Goal: Task Accomplishment & Management: Use online tool/utility

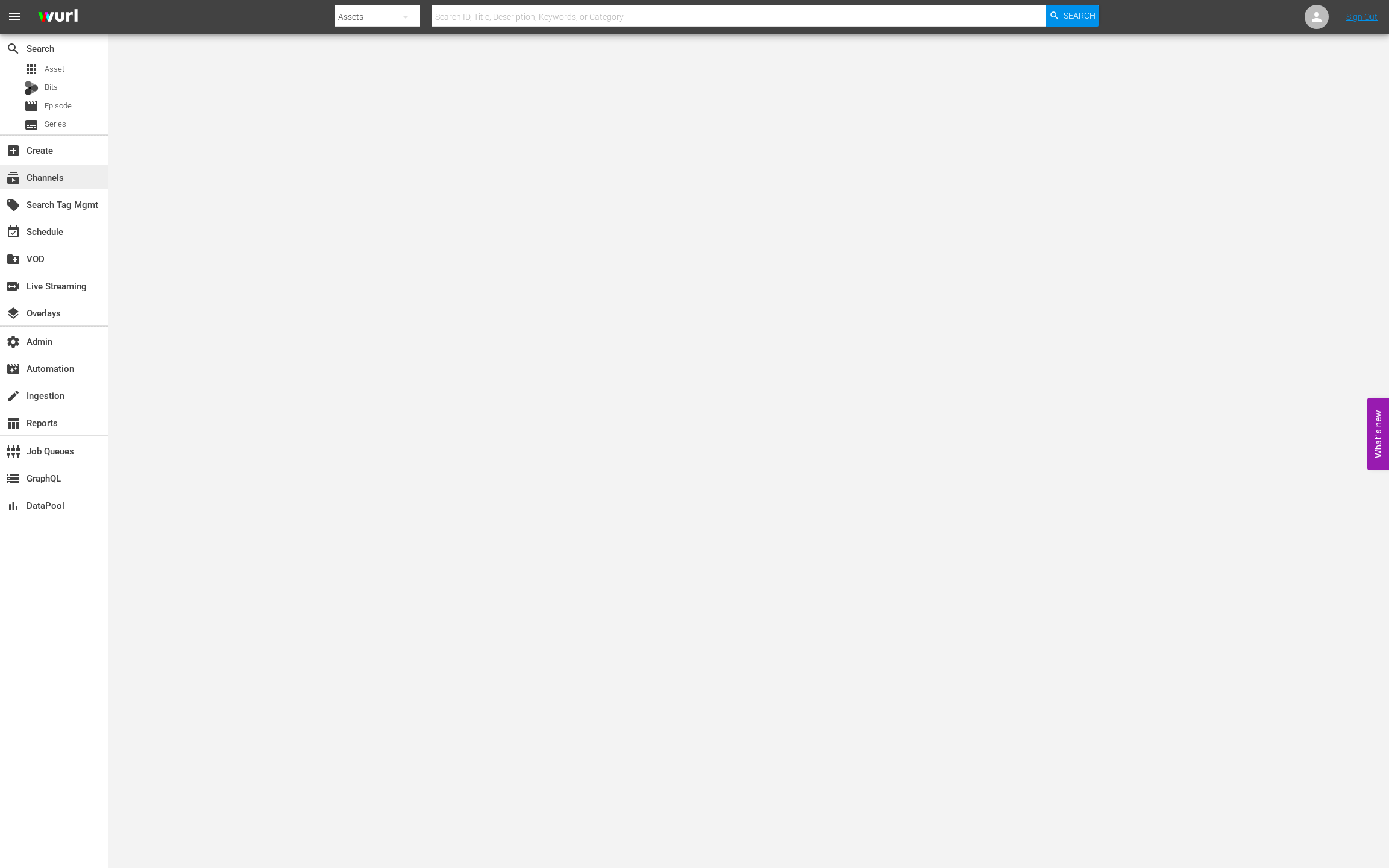
click at [48, 181] on div "subscriptions Channels" at bounding box center [33, 175] width 68 height 11
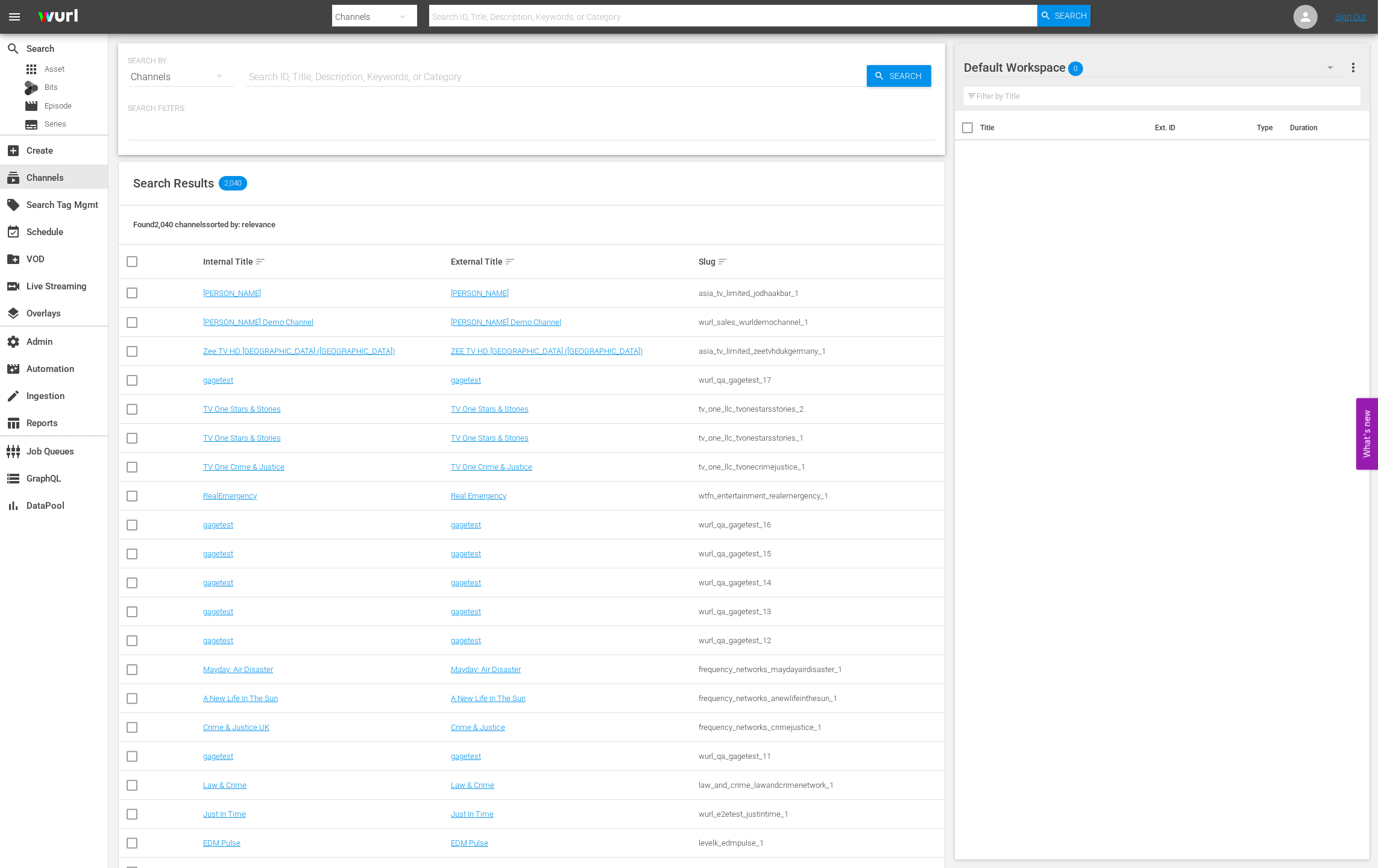
click at [373, 73] on input "text" at bounding box center [555, 77] width 621 height 29
type input "rcn"
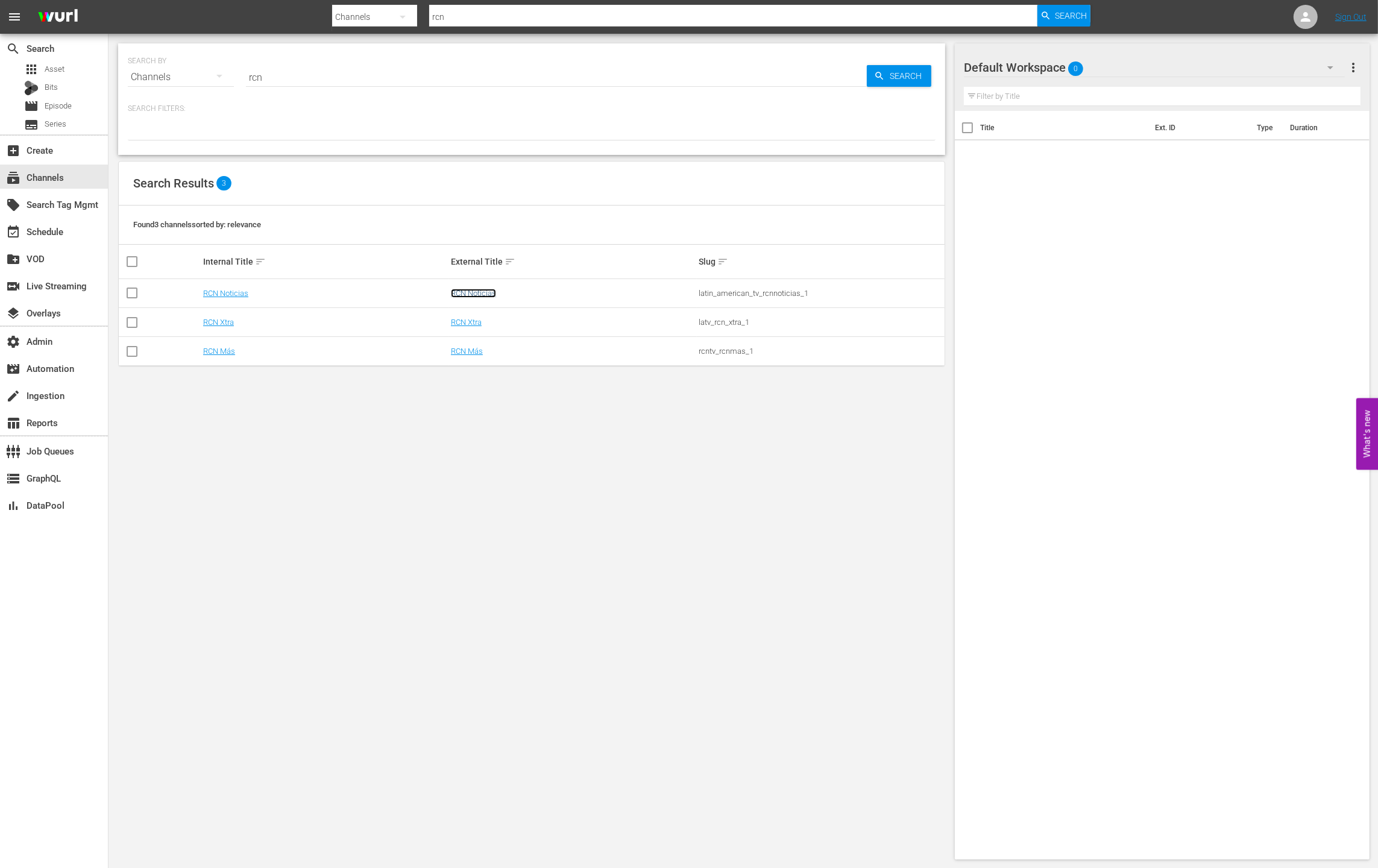
click at [473, 290] on link "RCN Noticias" at bounding box center [473, 293] width 46 height 9
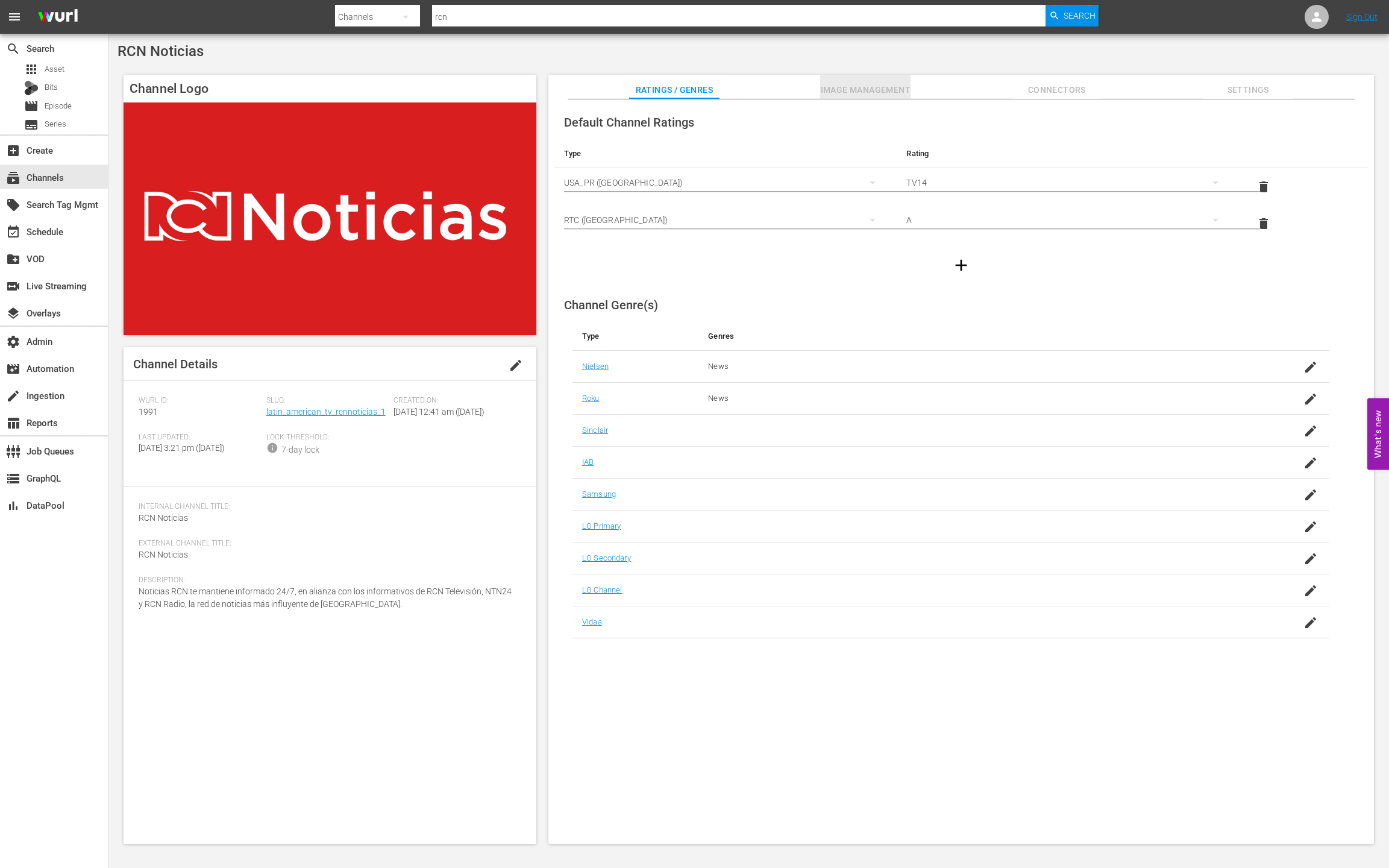
click at [858, 90] on span "Image Management" at bounding box center [865, 90] width 90 height 15
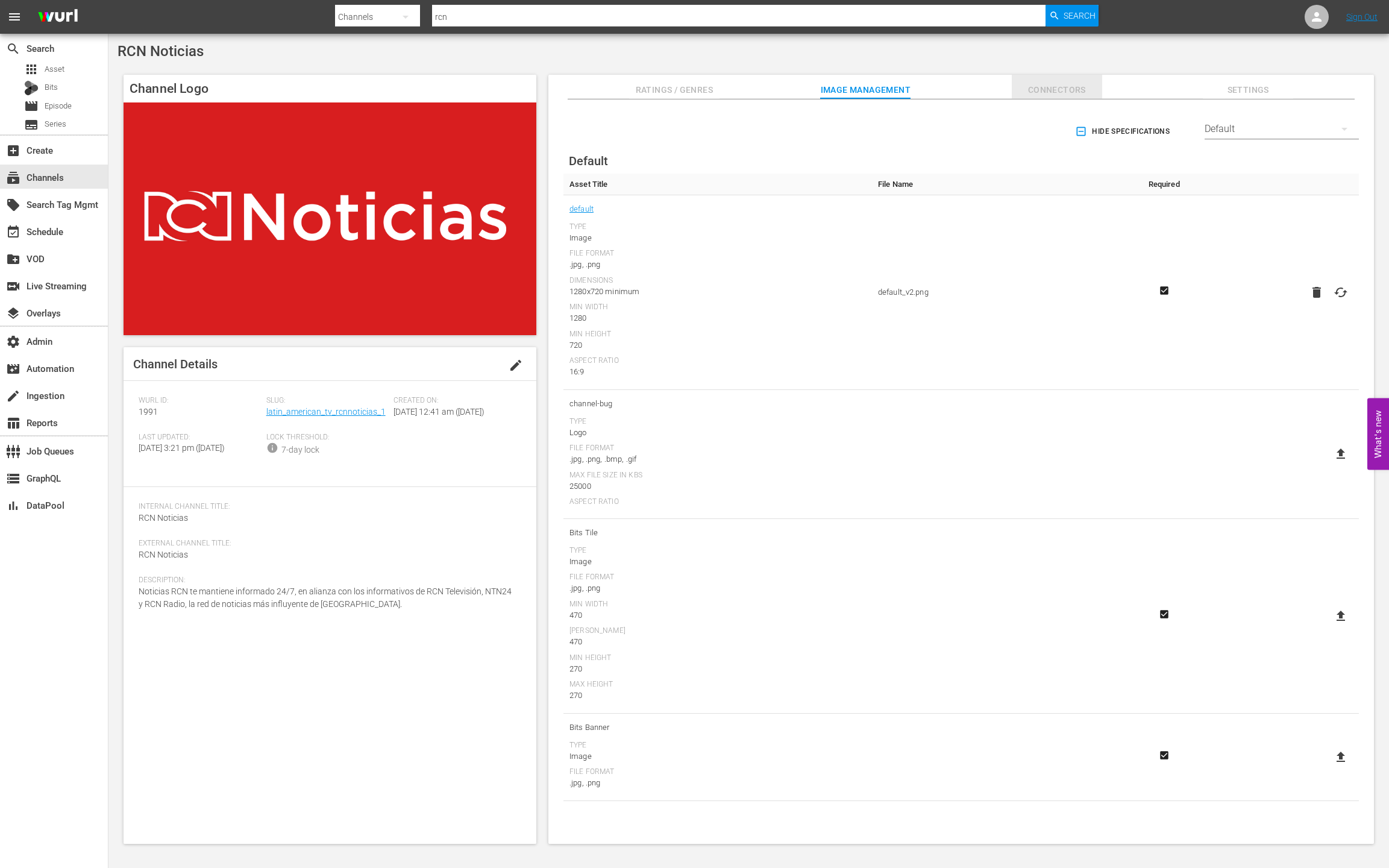
drag, startPoint x: 1064, startPoint y: 83, endPoint x: 1076, endPoint y: 85, distance: 12.2
click at [1065, 83] on span "Connectors" at bounding box center [1057, 90] width 90 height 15
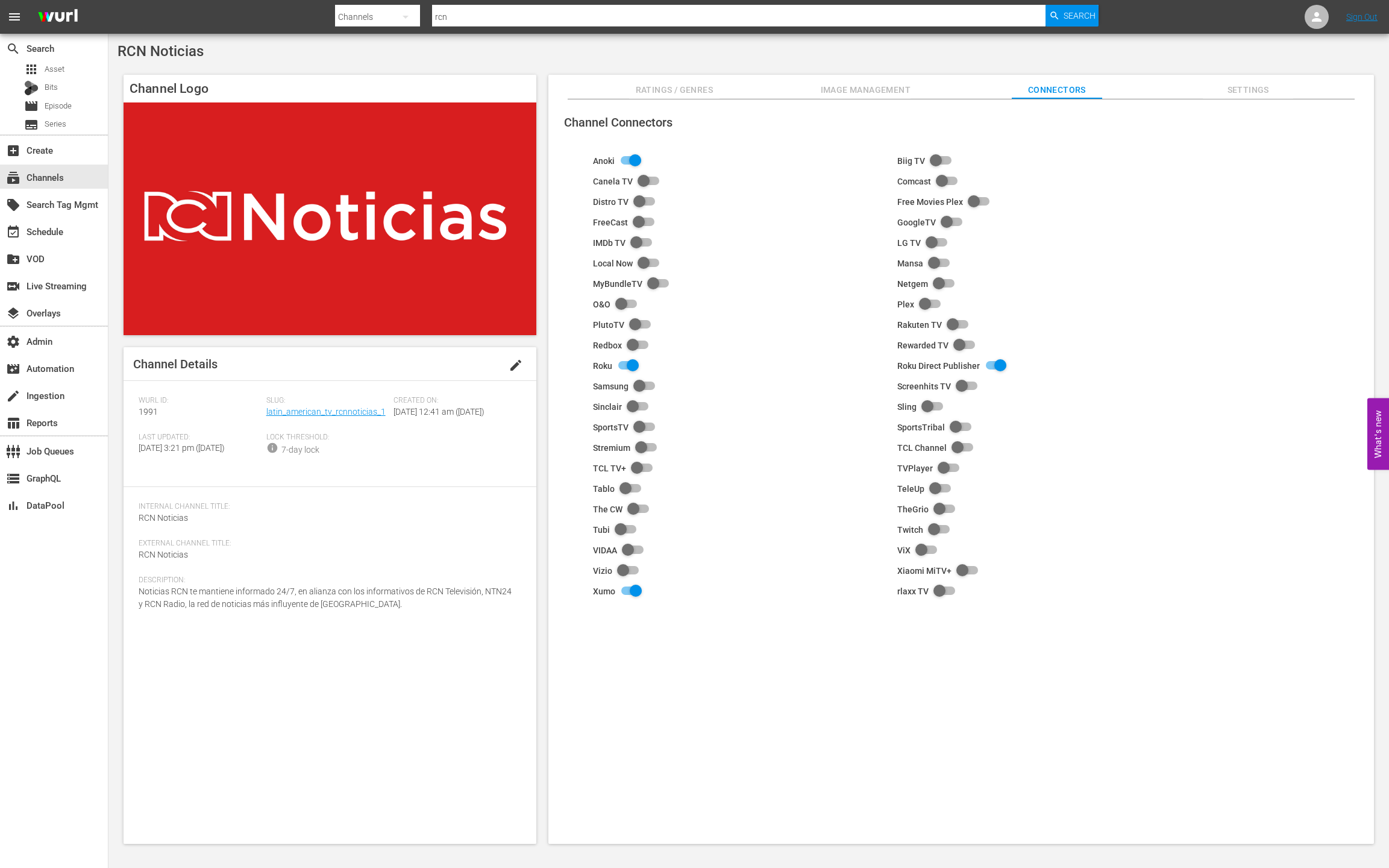
click at [1258, 95] on span "Settings" at bounding box center [1247, 90] width 90 height 15
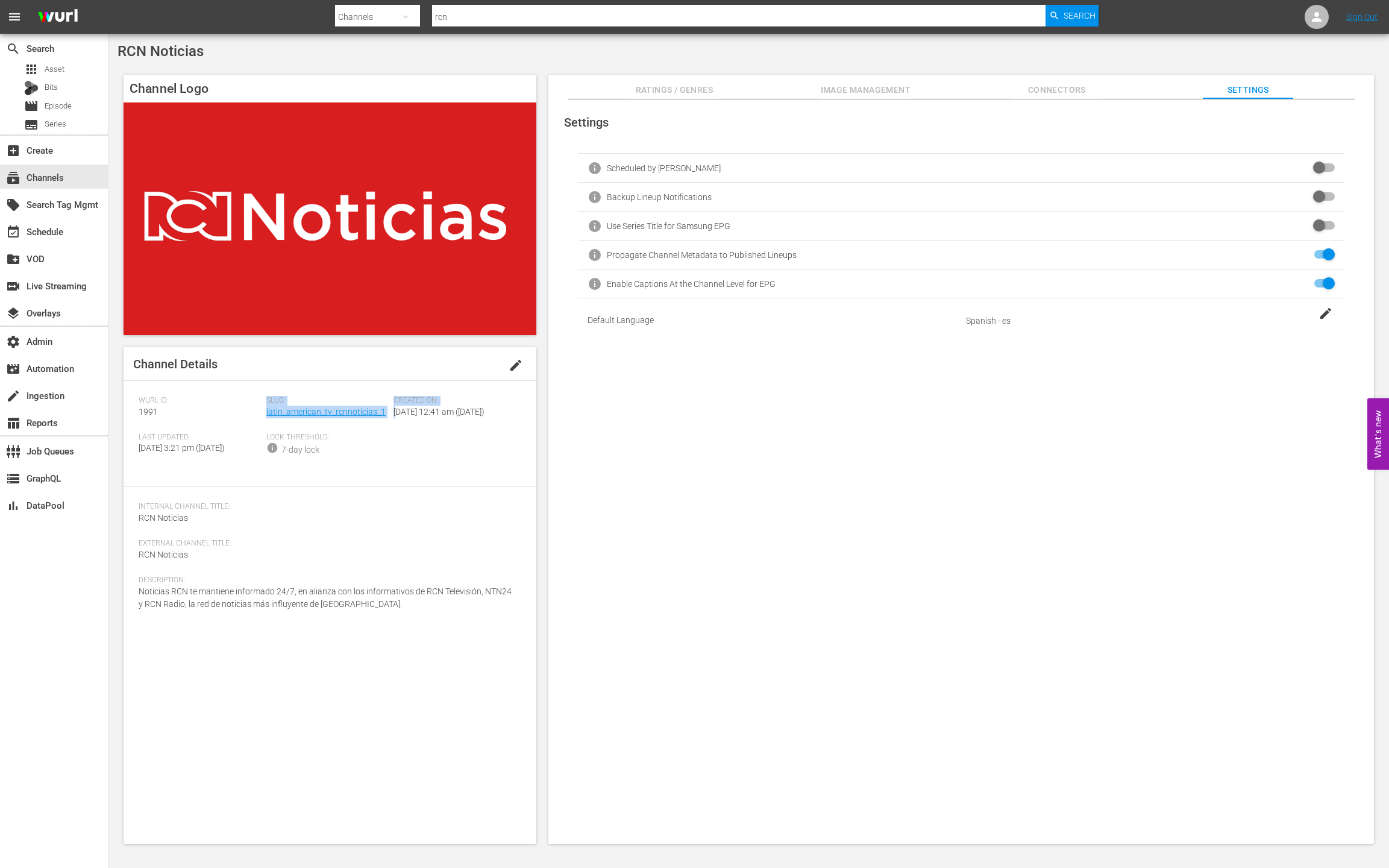
drag, startPoint x: 390, startPoint y: 411, endPoint x: 254, endPoint y: 414, distance: 136.0
click at [260, 412] on div "[PERSON_NAME] ID: 1991 Slug: latin_american_tv_rcnnoticias_1 Created On: [DATE]…" at bounding box center [330, 434] width 383 height 76
drag, startPoint x: 232, startPoint y: 417, endPoint x: 248, endPoint y: 413, distance: 16.5
click at [233, 417] on div "[PERSON_NAME] ID: 1991" at bounding box center [202, 414] width 128 height 37
drag, startPoint x: 253, startPoint y: 412, endPoint x: 371, endPoint y: 415, distance: 118.0
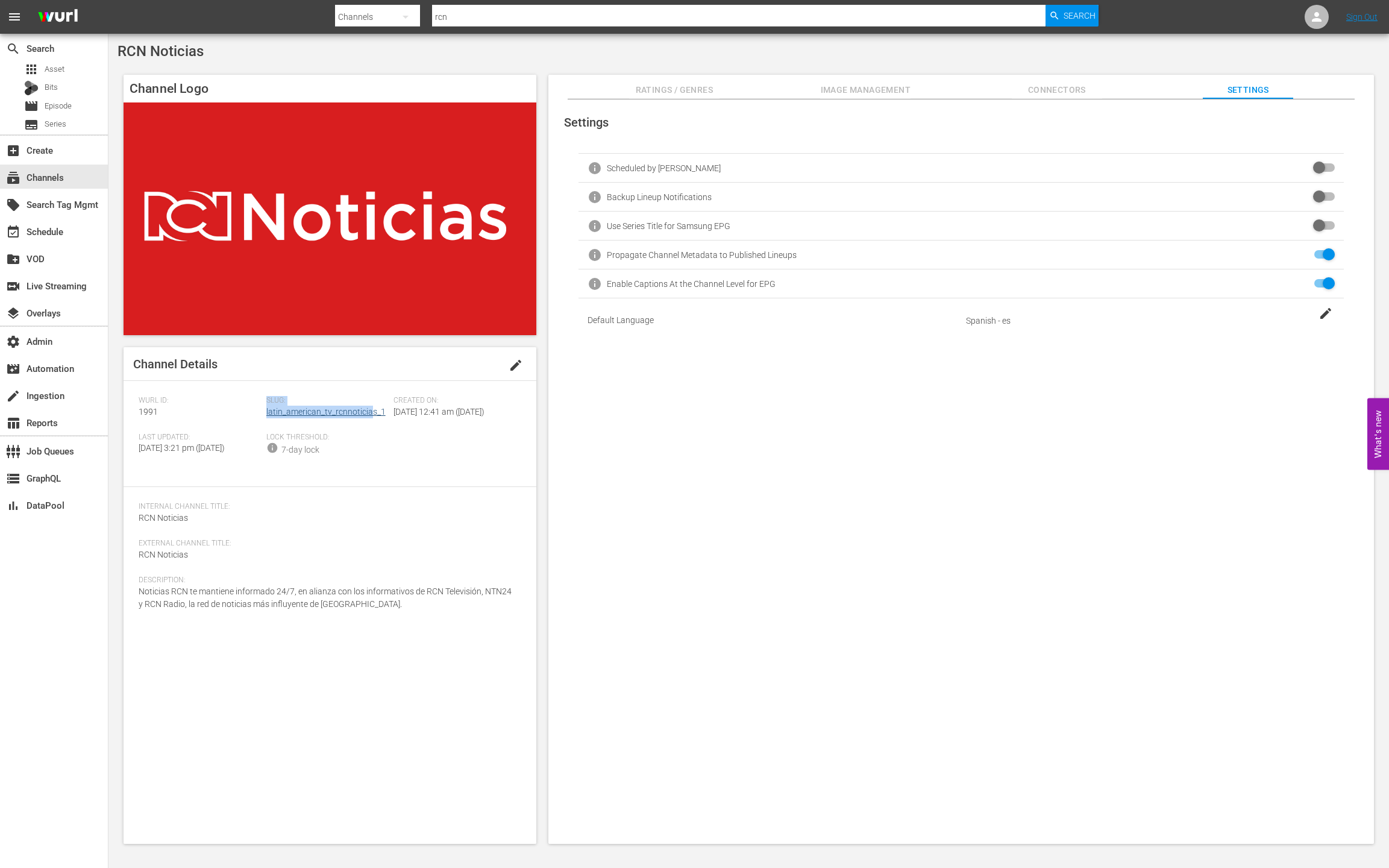
click at [371, 415] on div "[PERSON_NAME] ID: 1991 Slug: latin_american_tv_rcnnoticias_1 Created On: [DATE]…" at bounding box center [330, 434] width 383 height 76
click at [386, 418] on div "Slug: latin_american_tv_rcnnoticias_1" at bounding box center [330, 414] width 128 height 37
copy link "latin_american_tv_rcnnoticias_1"
drag, startPoint x: 390, startPoint y: 415, endPoint x: 267, endPoint y: 415, distance: 123.0
click at [267, 415] on div "Slug: latin_american_tv_rcnnoticias_1" at bounding box center [330, 414] width 128 height 37
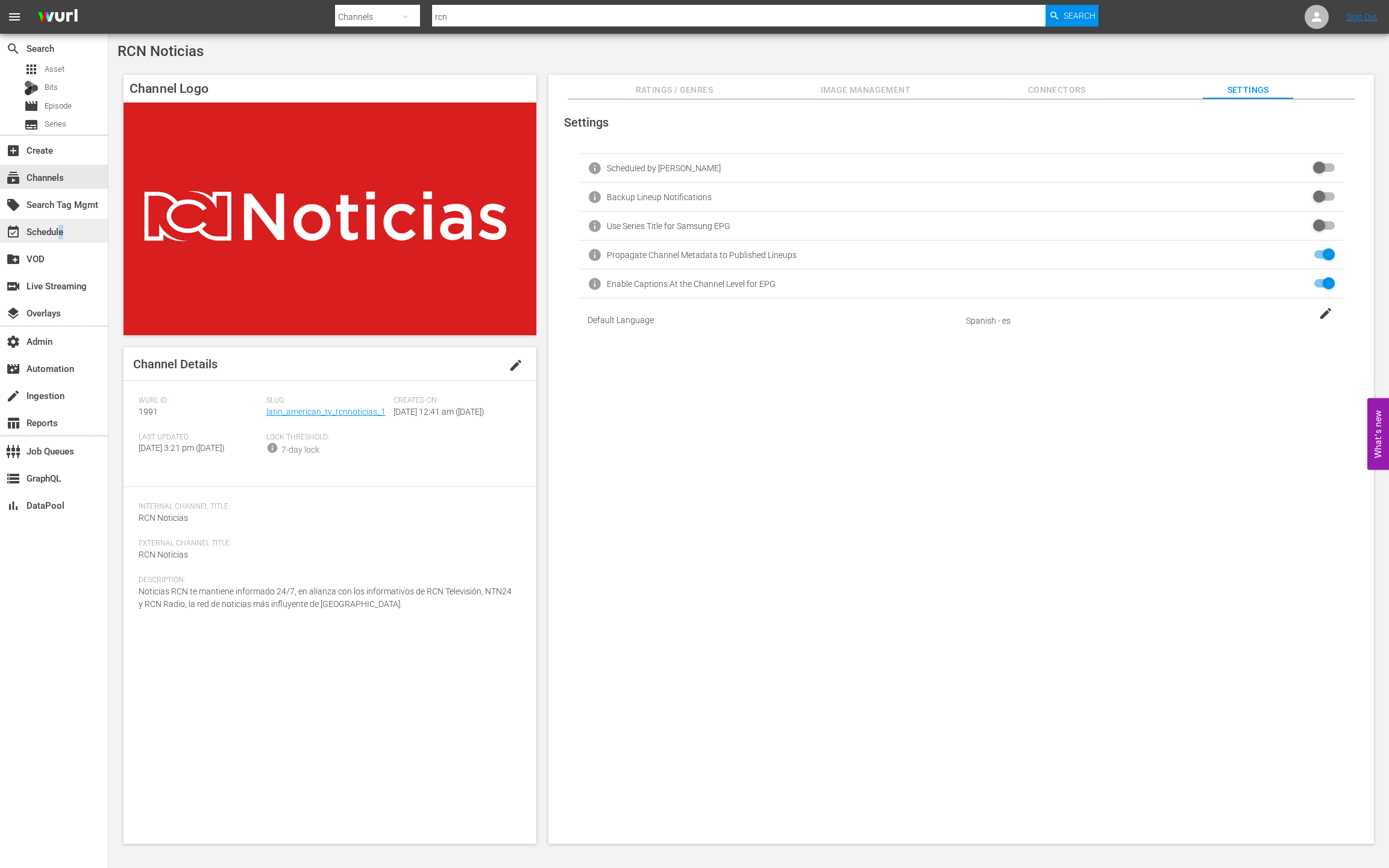
click at [62, 230] on div "event_available Schedule" at bounding box center [33, 229] width 68 height 11
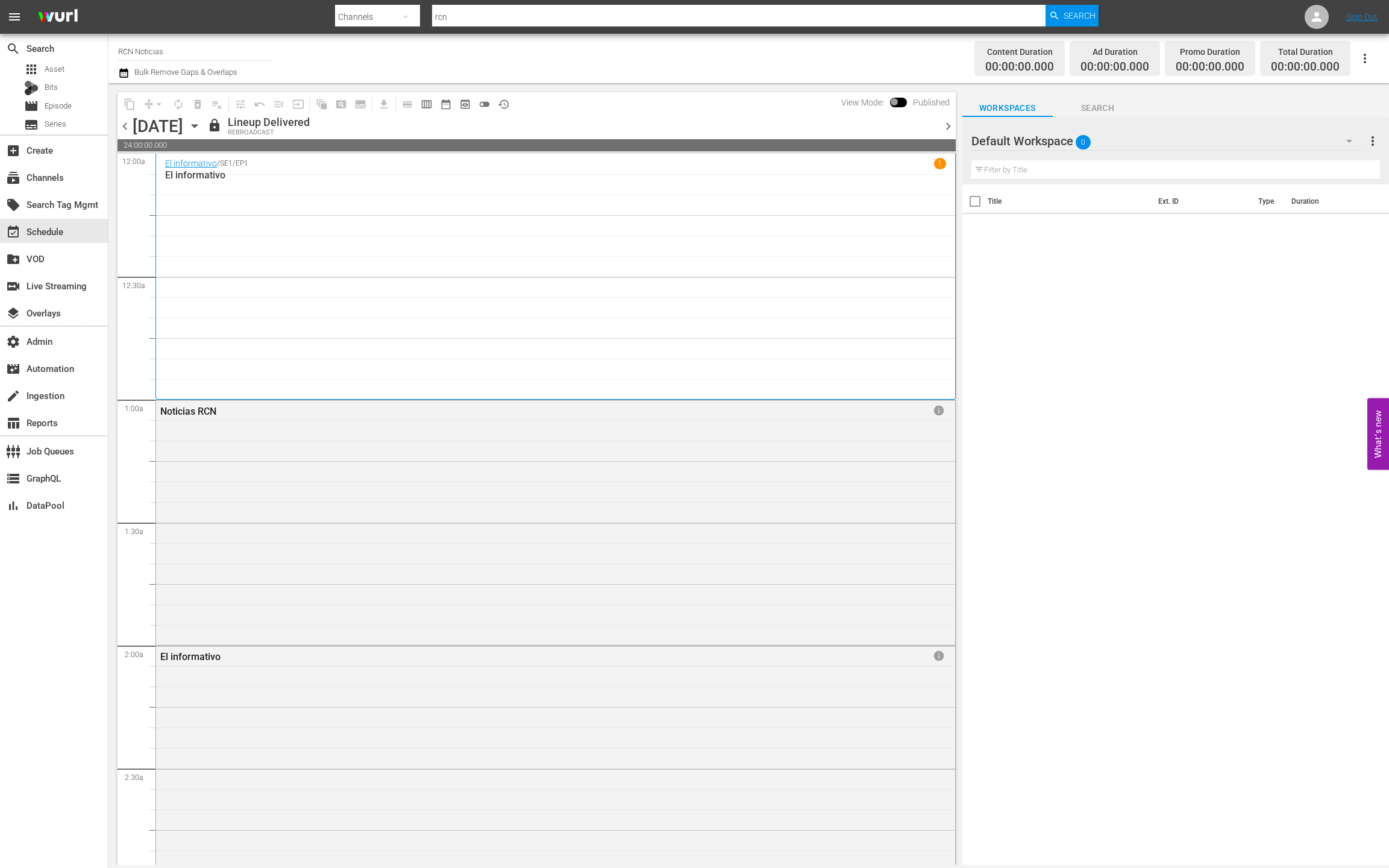
click at [258, 274] on div "El informativo / SE1 / EP1 1 El informativo" at bounding box center [555, 276] width 781 height 237
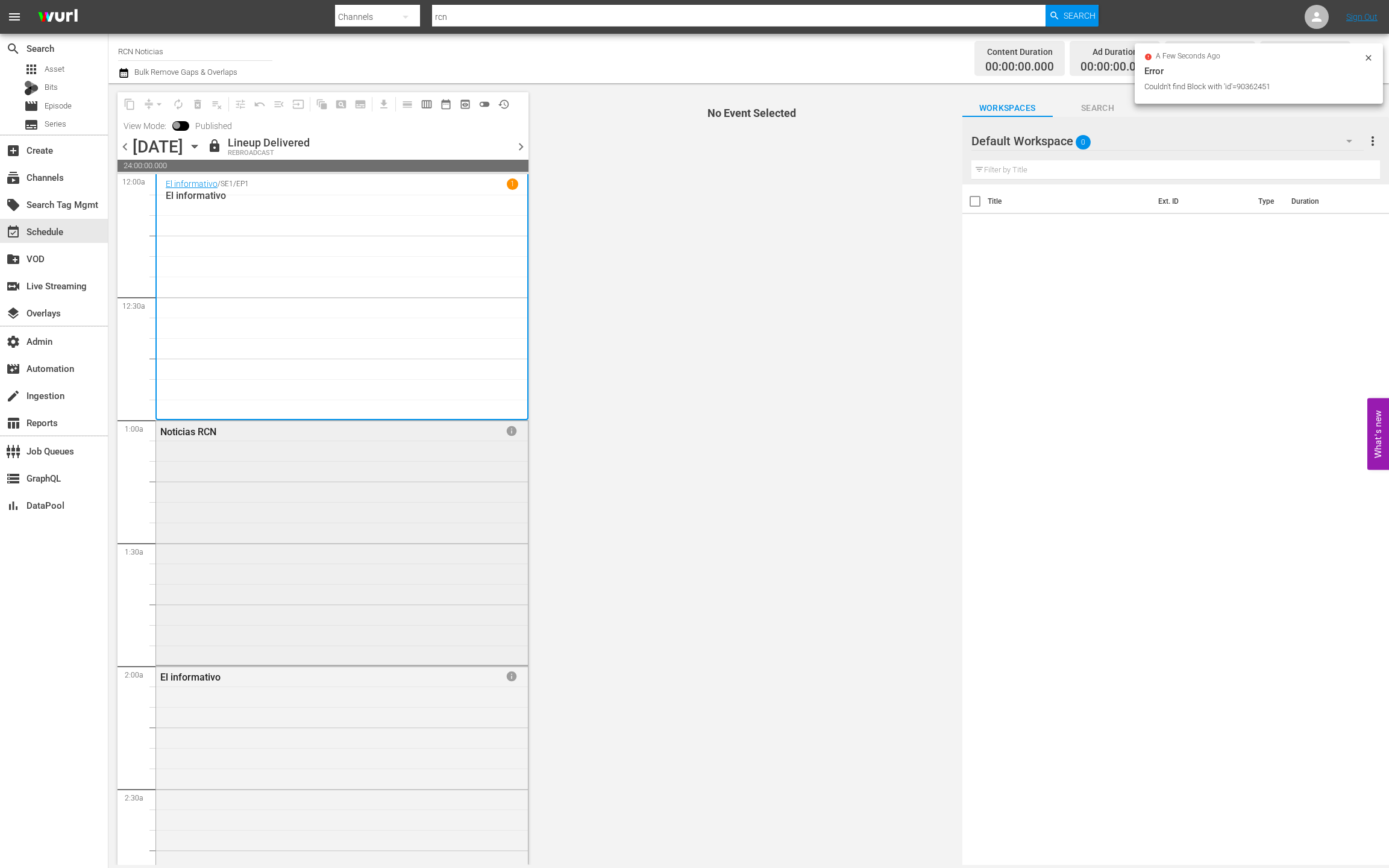
click at [399, 458] on div "Noticias RCN info" at bounding box center [342, 542] width 372 height 242
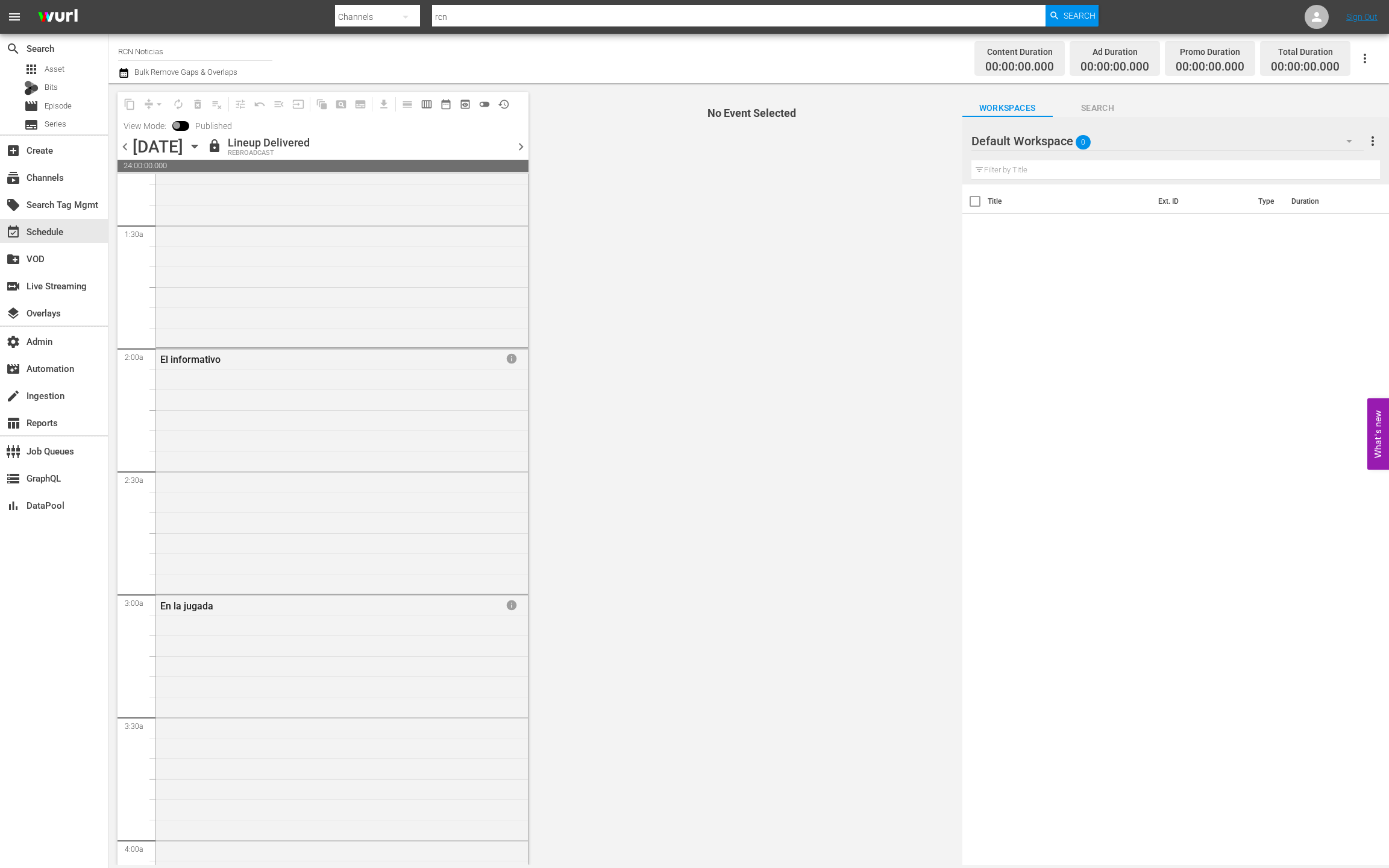
click at [379, 405] on div "El informativo info" at bounding box center [342, 470] width 372 height 242
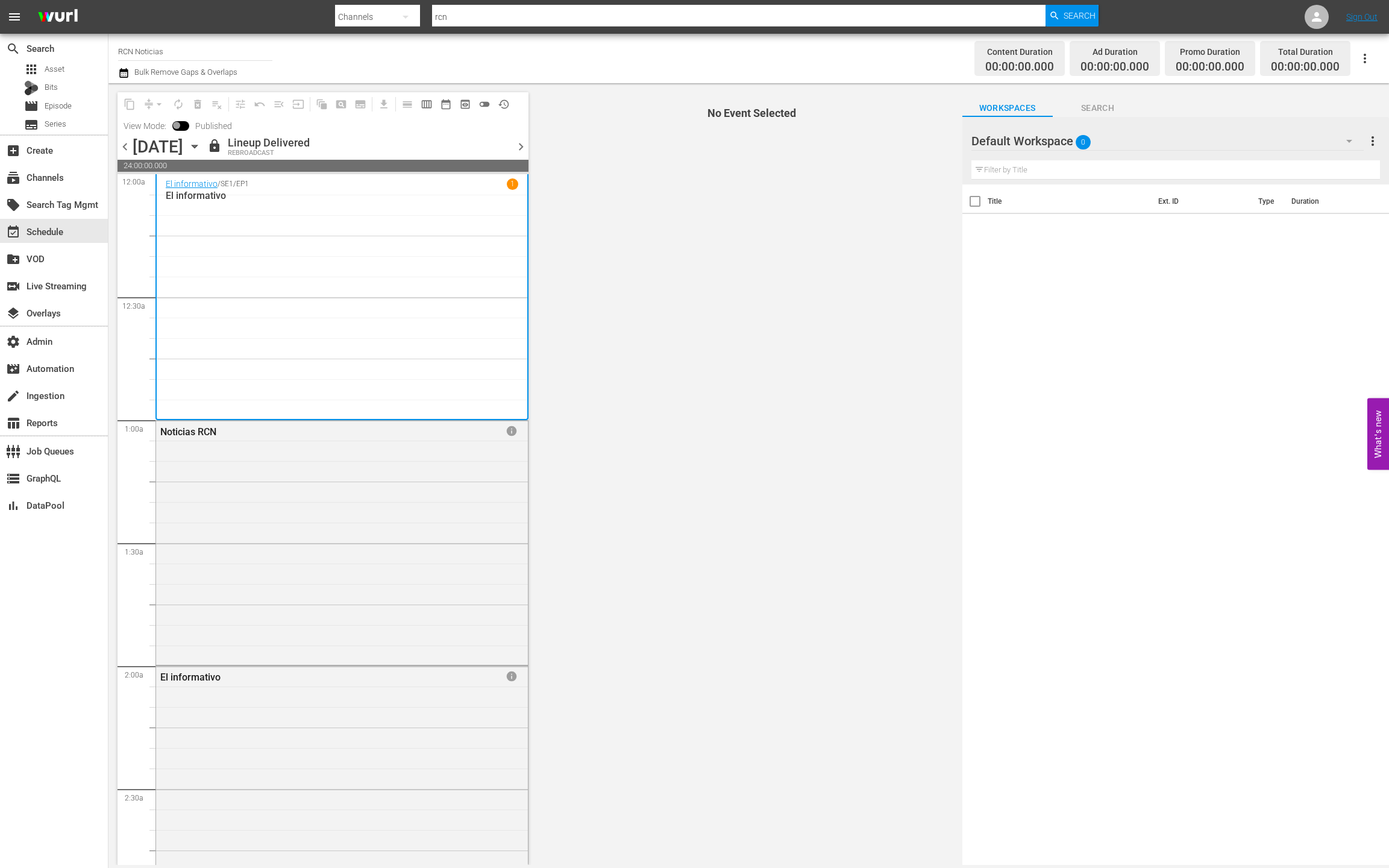
click at [1368, 60] on icon "button" at bounding box center [1365, 58] width 15 height 15
click at [1302, 128] on div "Channel JSON (S3Redir)" at bounding box center [1283, 124] width 116 height 21
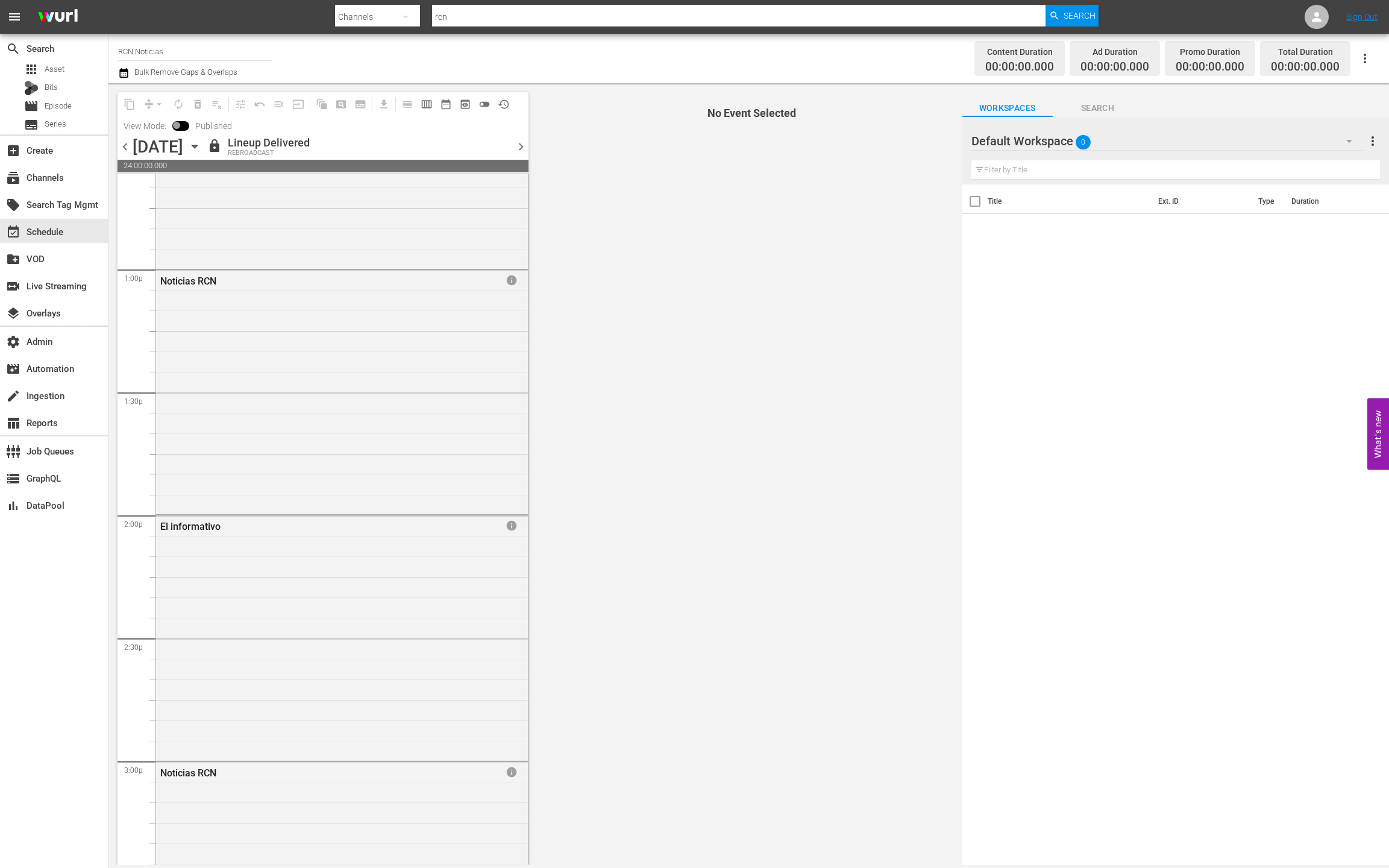
scroll to position [5457, 0]
click at [54, 178] on div "subscriptions Channels" at bounding box center [33, 175] width 68 height 11
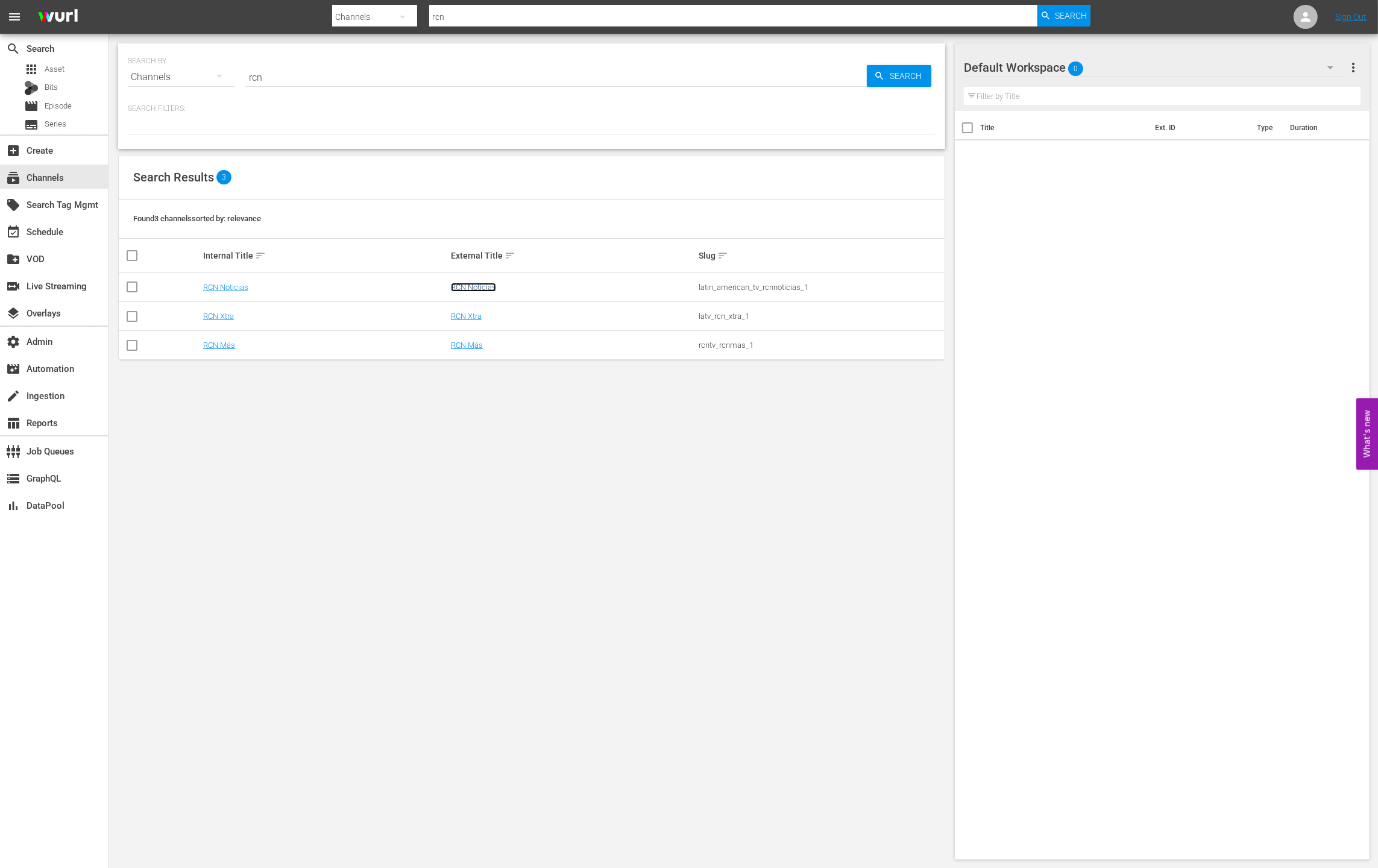
click at [469, 291] on link "RCN Noticias" at bounding box center [473, 287] width 46 height 9
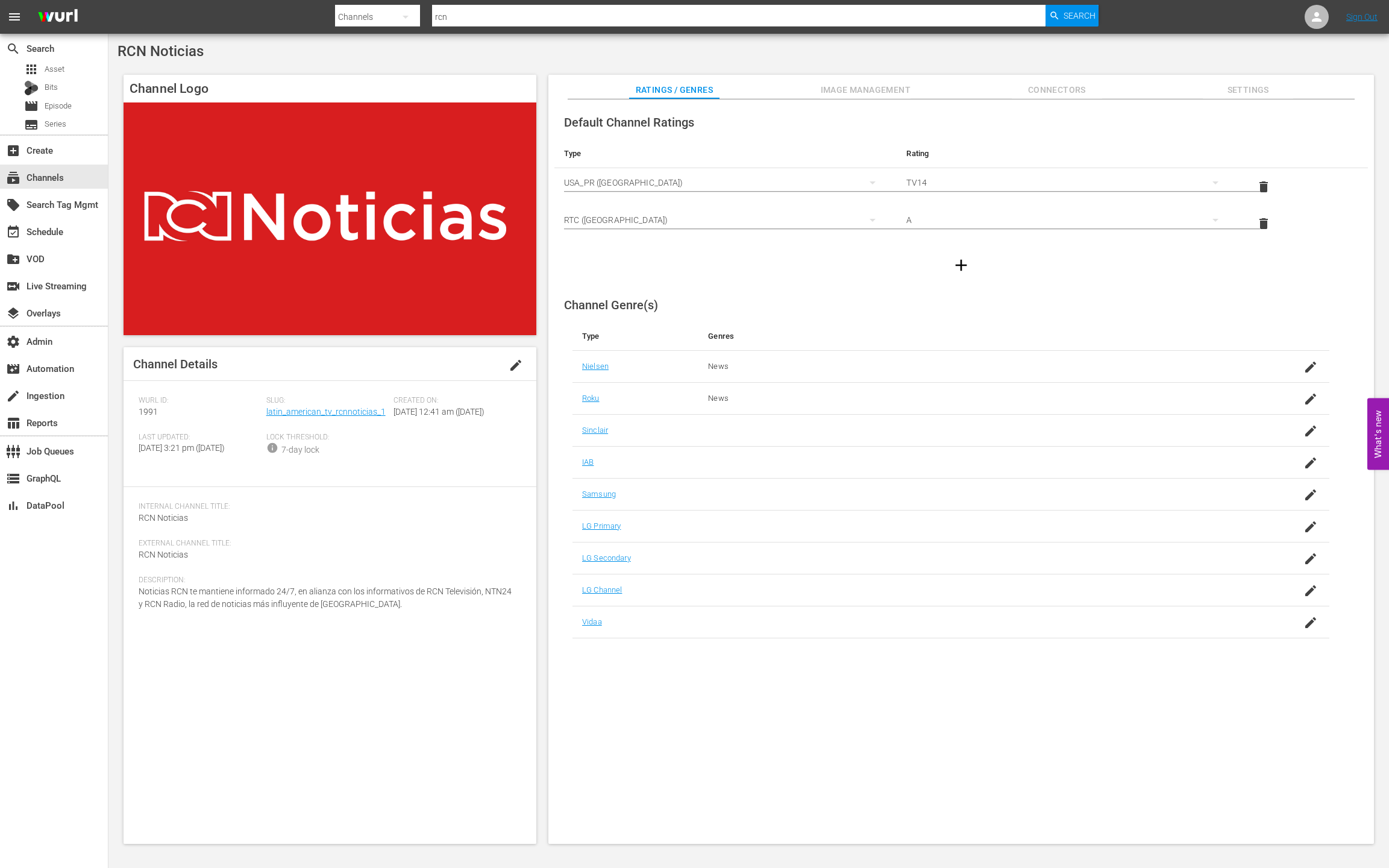
click at [517, 375] on button "edit" at bounding box center [516, 366] width 29 height 29
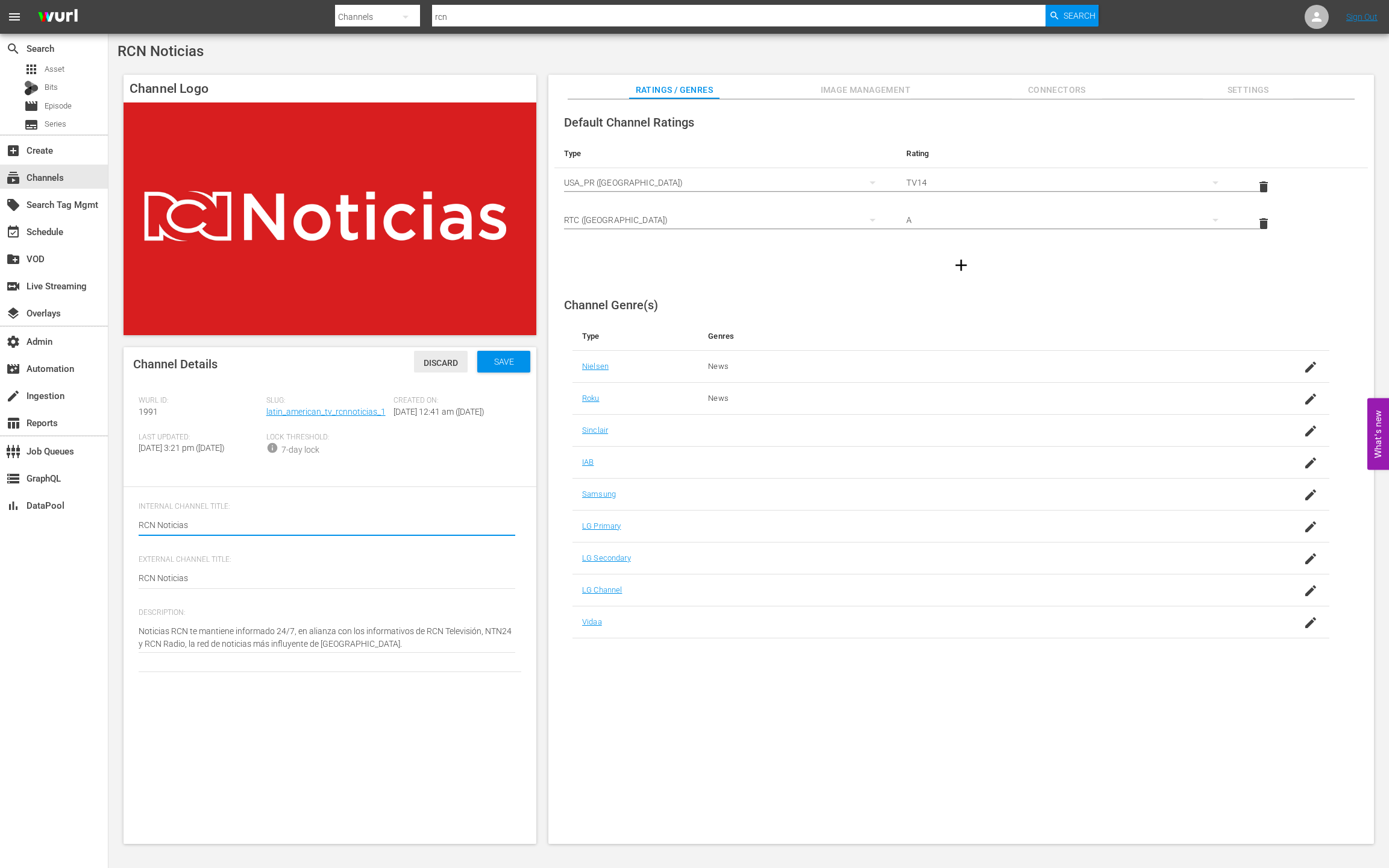
click at [451, 370] on div "Discard" at bounding box center [440, 362] width 53 height 22
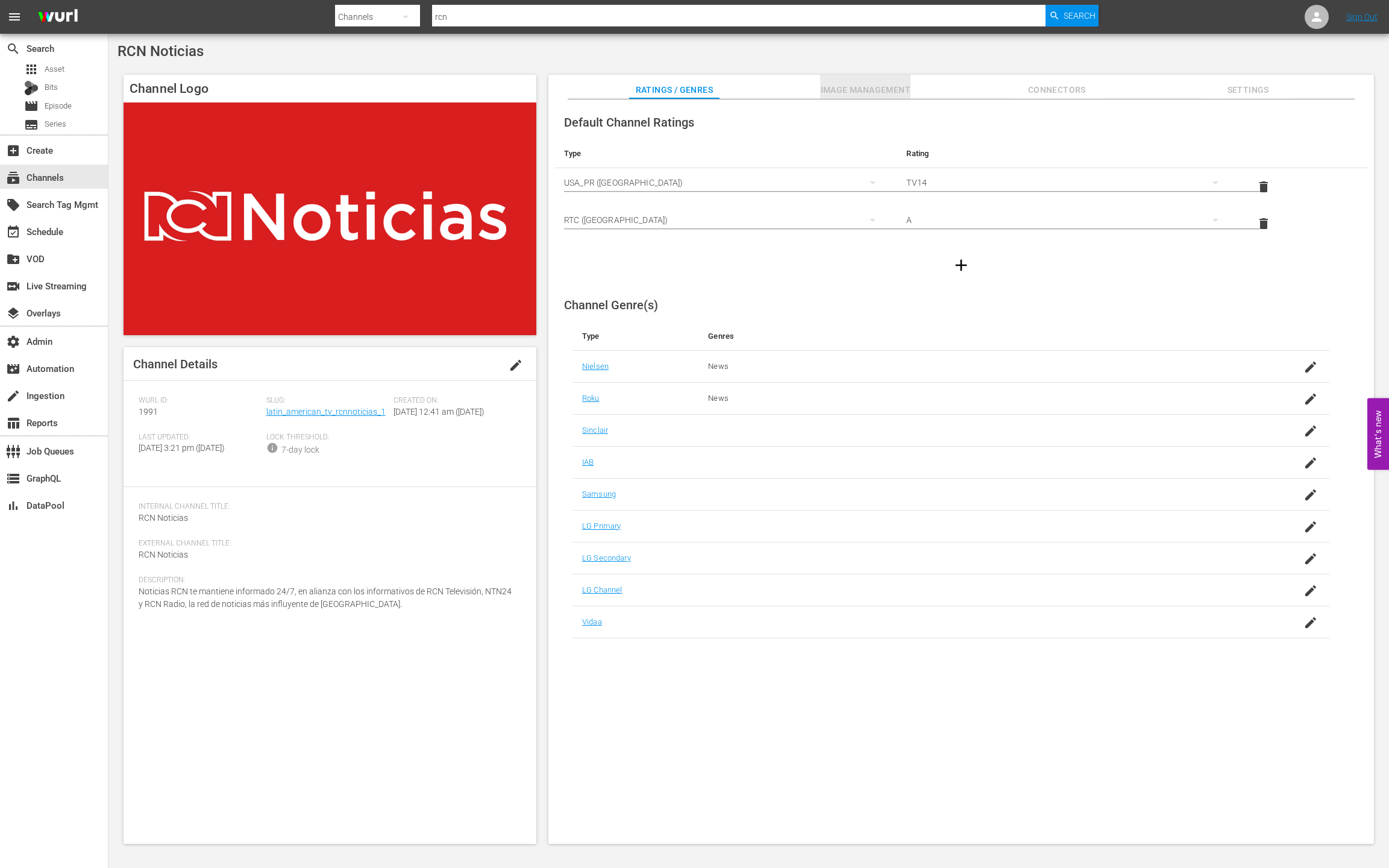
click at [882, 92] on span "Image Management" at bounding box center [865, 90] width 90 height 15
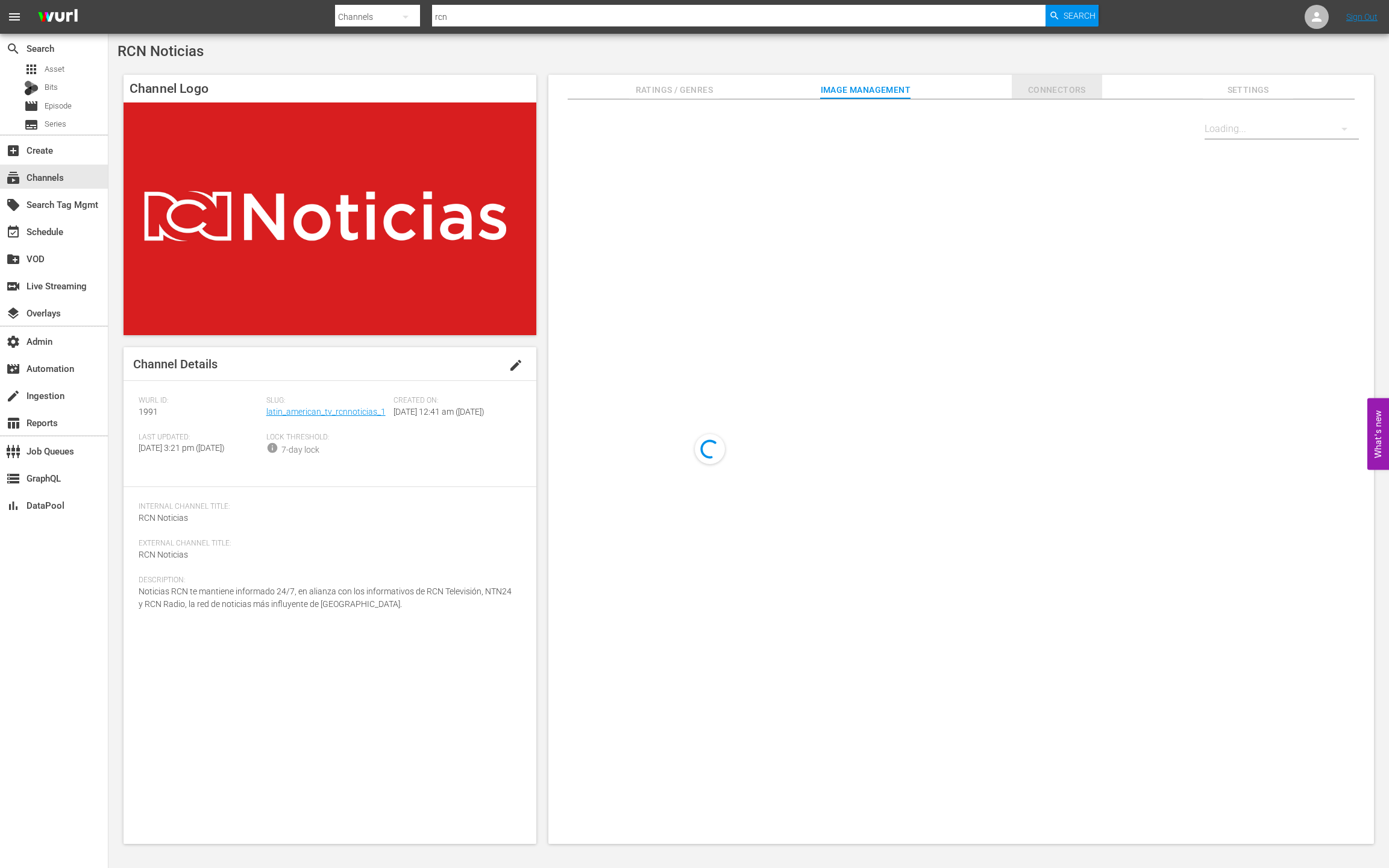
click at [1060, 90] on span "Connectors" at bounding box center [1057, 90] width 90 height 15
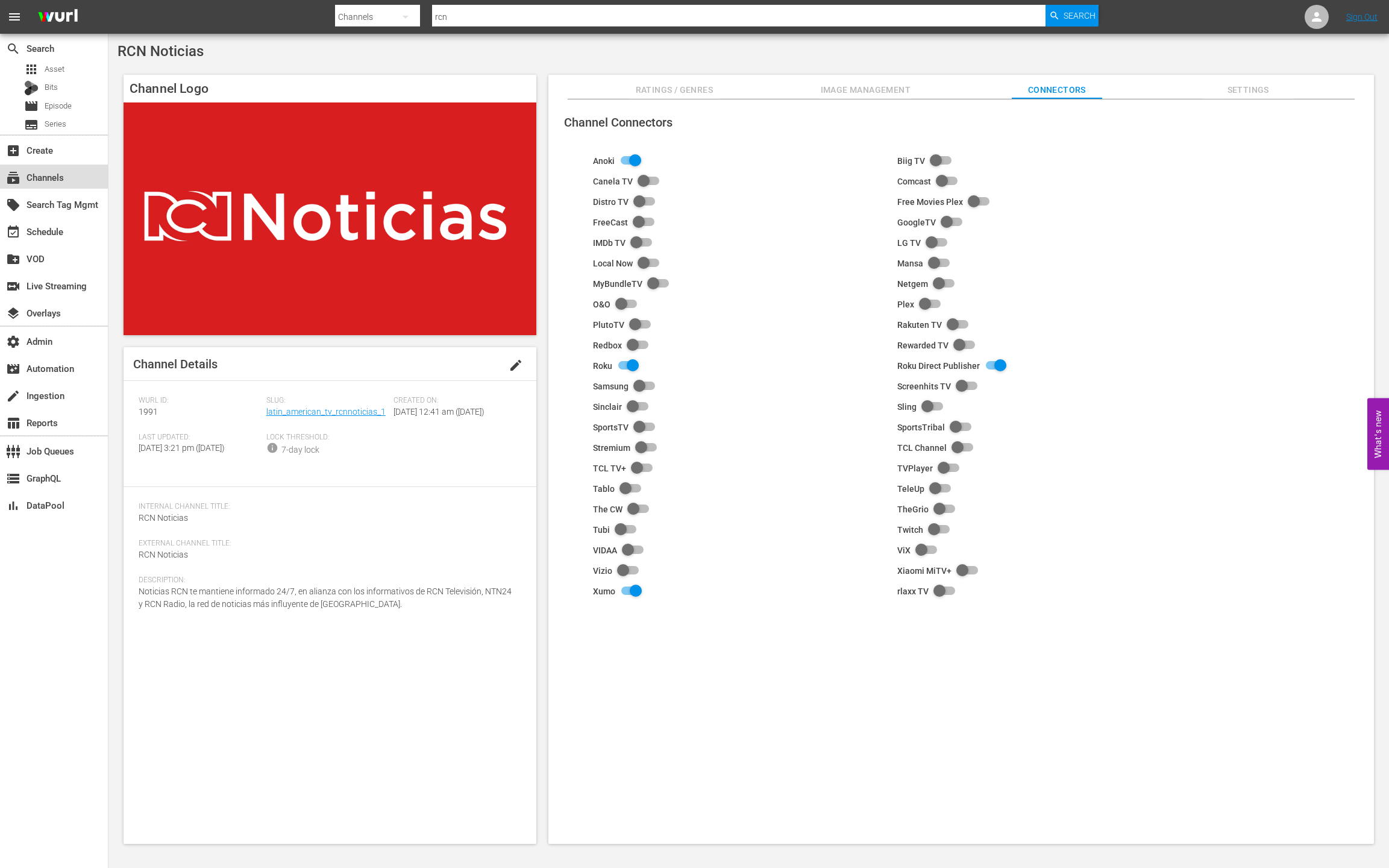
click at [72, 180] on div "subscriptions Channels" at bounding box center [54, 177] width 108 height 24
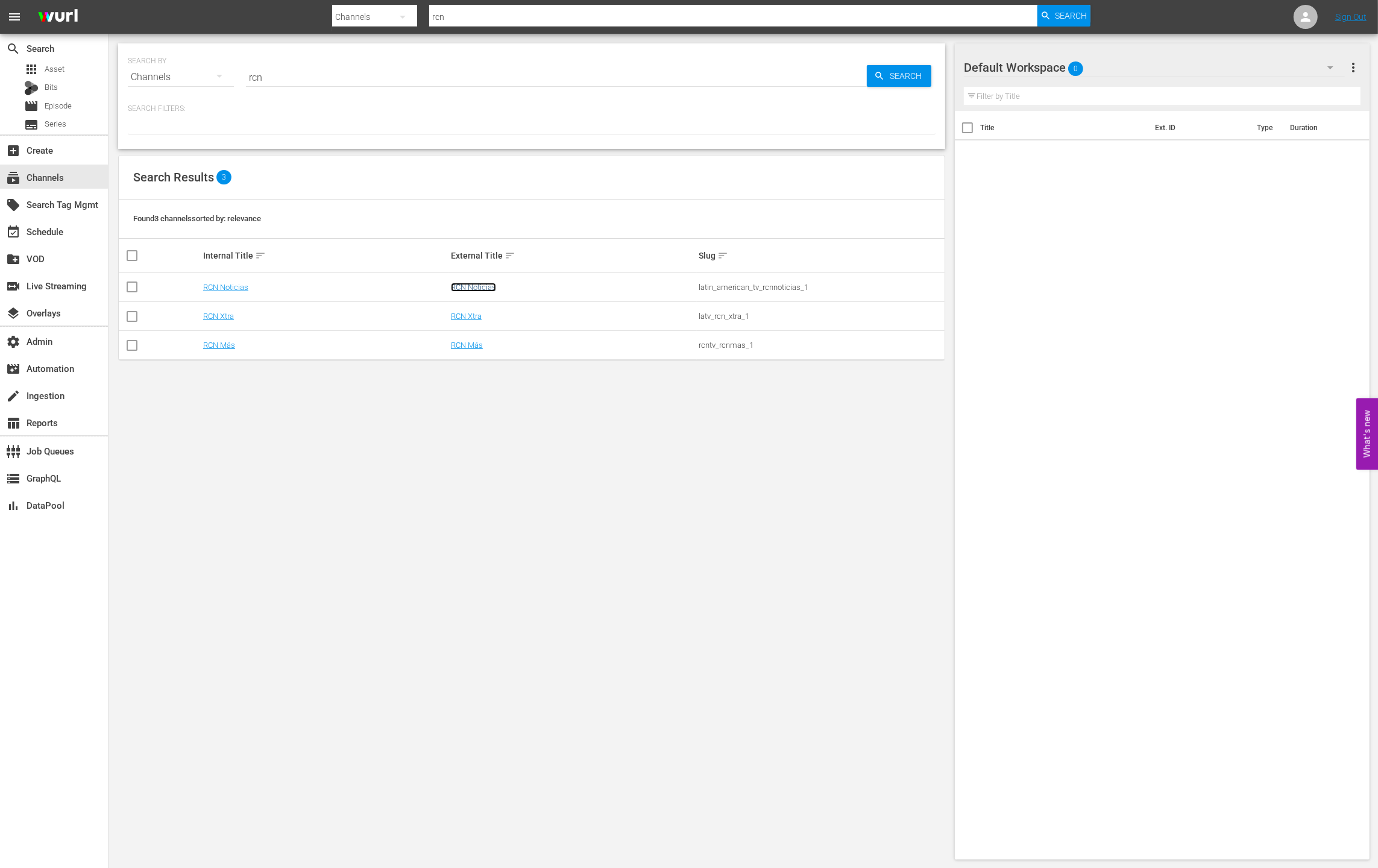
click at [476, 287] on link "RCN Noticias" at bounding box center [473, 287] width 46 height 9
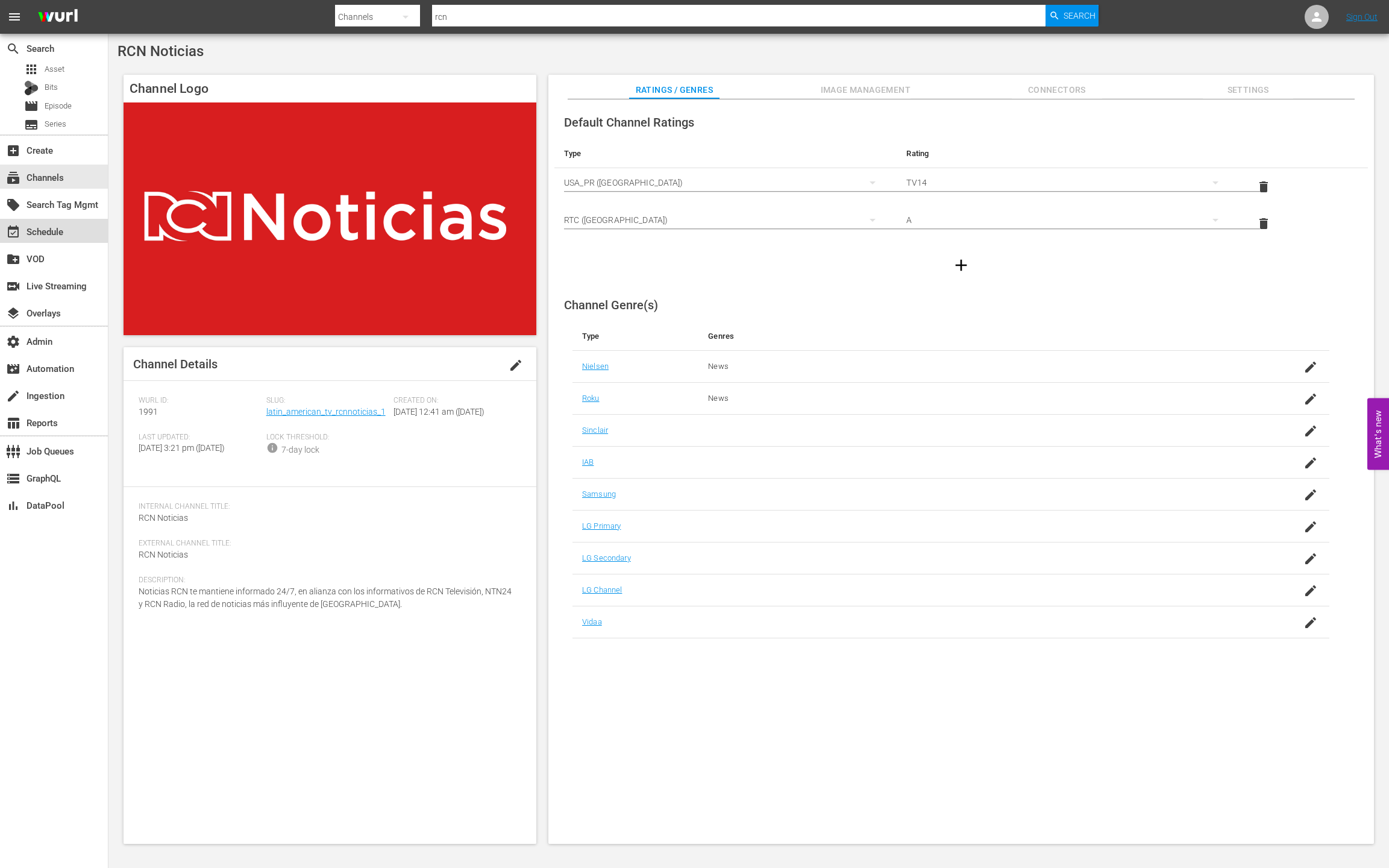
click at [68, 232] on div "event_available Schedule" at bounding box center [54, 231] width 108 height 24
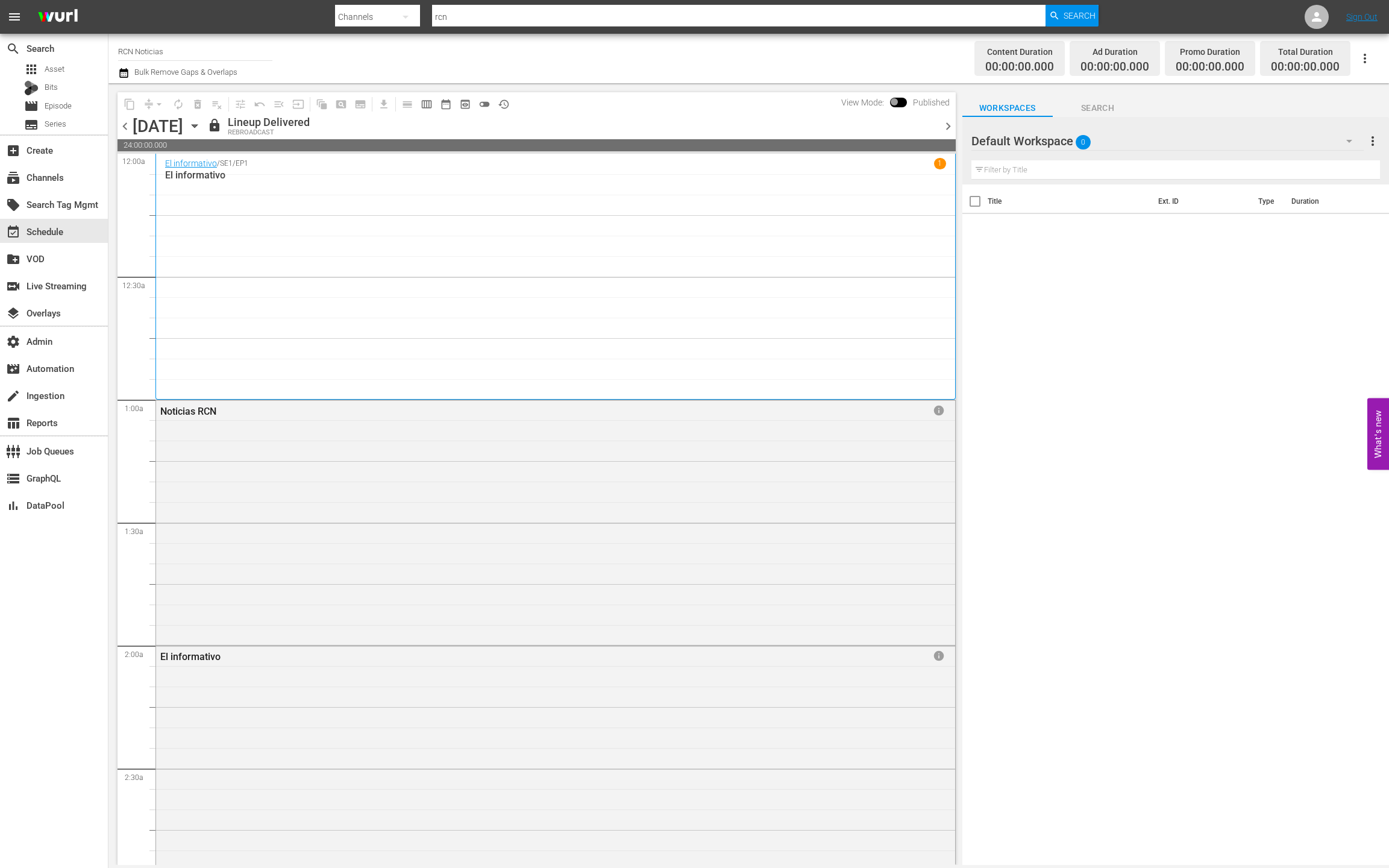
click at [525, 111] on div "content_copy compress arrow_drop_down autorenew_outlined delete_forever_outline…" at bounding box center [537, 103] width 839 height 23
click at [462, 102] on span "preview_outlined" at bounding box center [465, 104] width 12 height 12
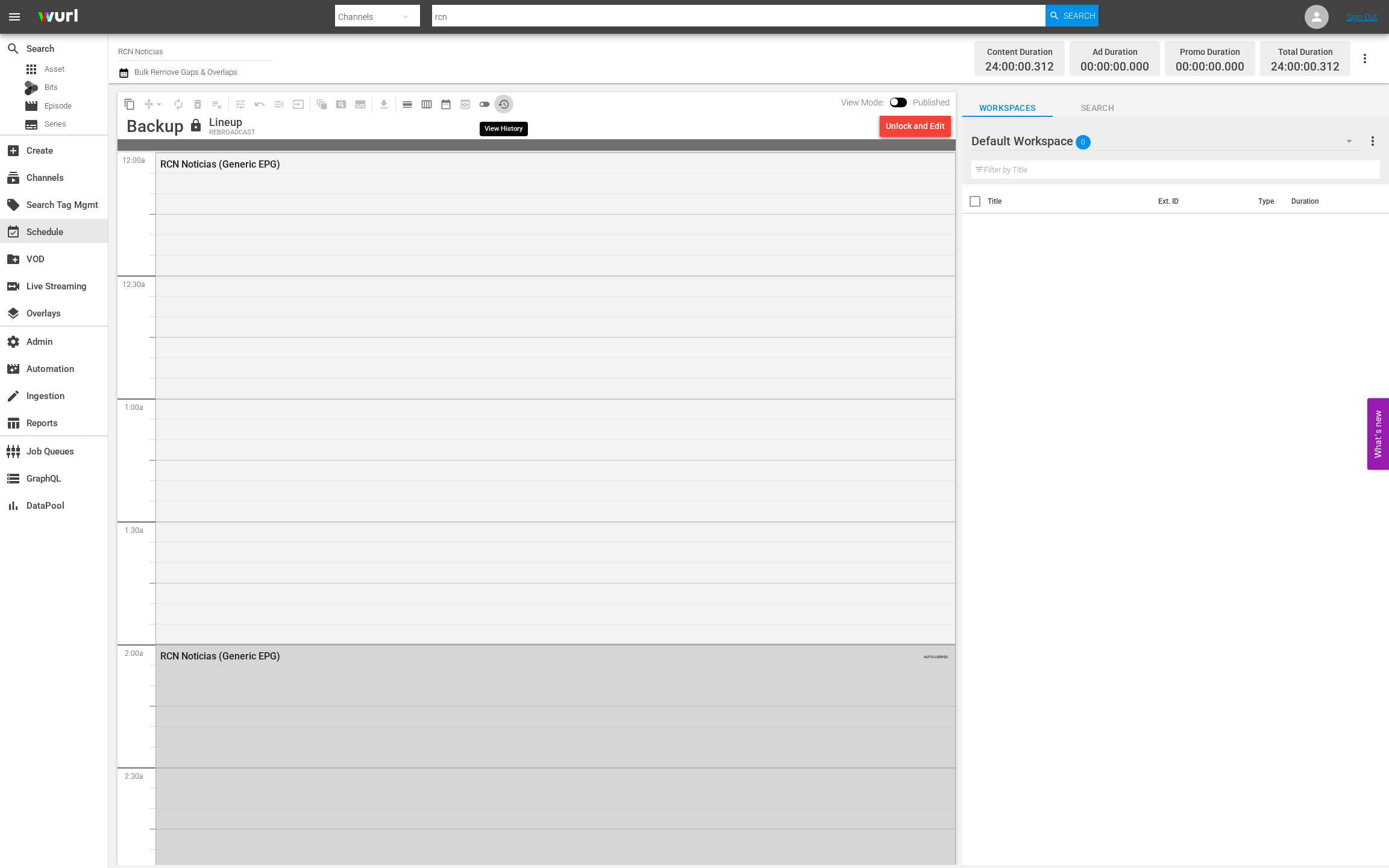
click at [503, 104] on span "history_outlined" at bounding box center [504, 104] width 12 height 12
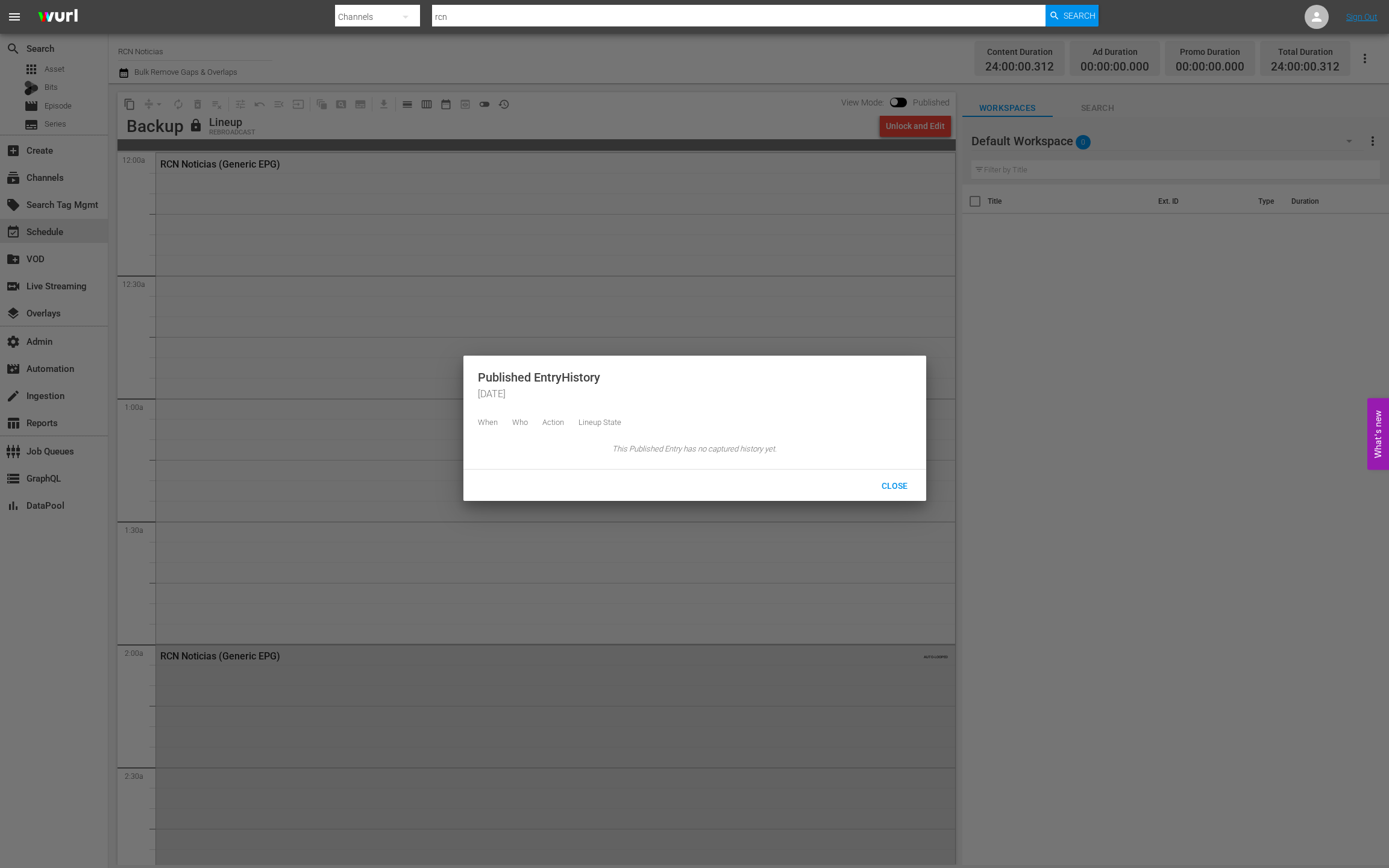
click at [542, 112] on div at bounding box center [694, 434] width 1389 height 868
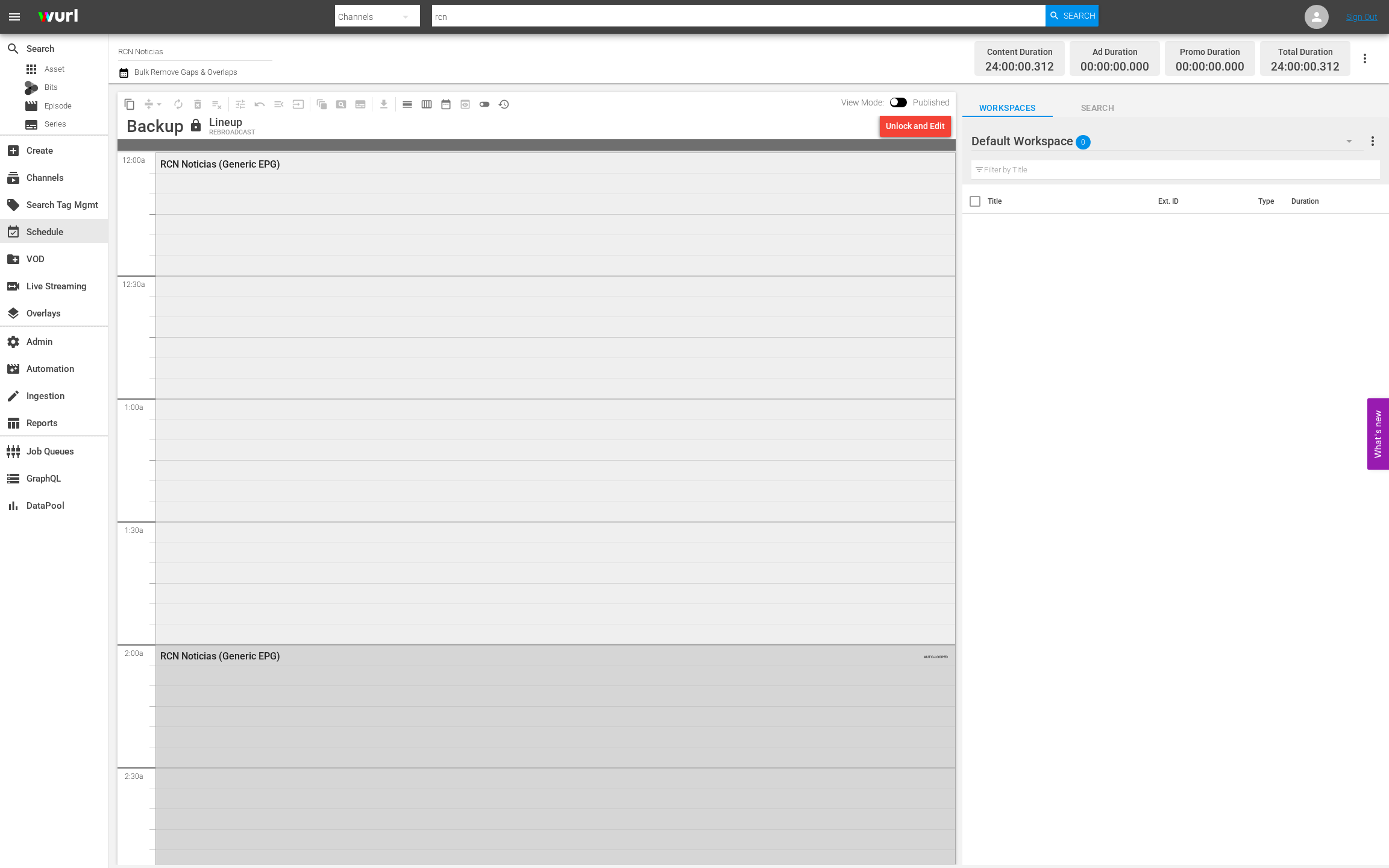
click at [407, 312] on div "RCN Noticias (Generic EPG)" at bounding box center [555, 397] width 799 height 489
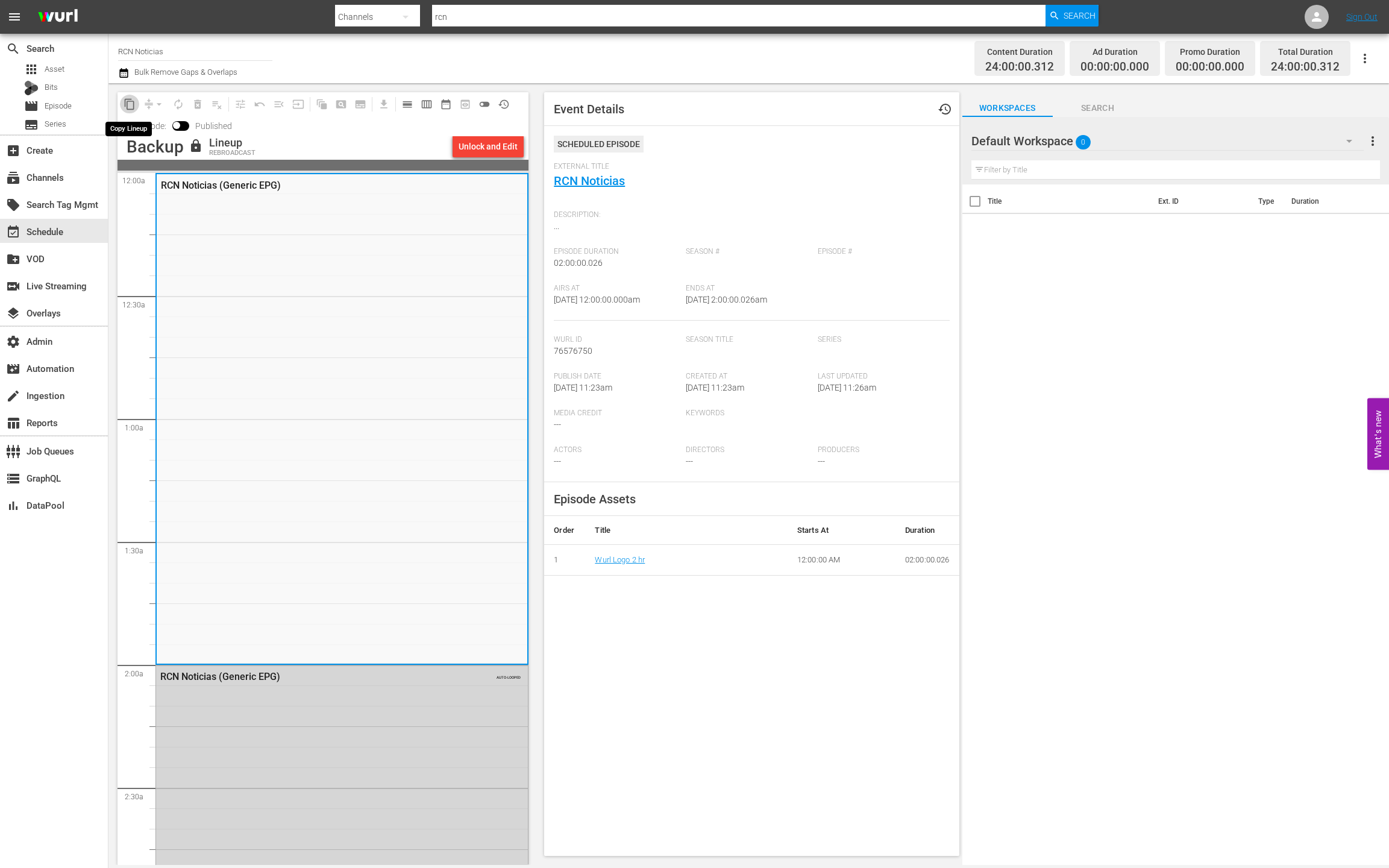
click at [124, 104] on span "content_copy" at bounding box center [130, 104] width 12 height 12
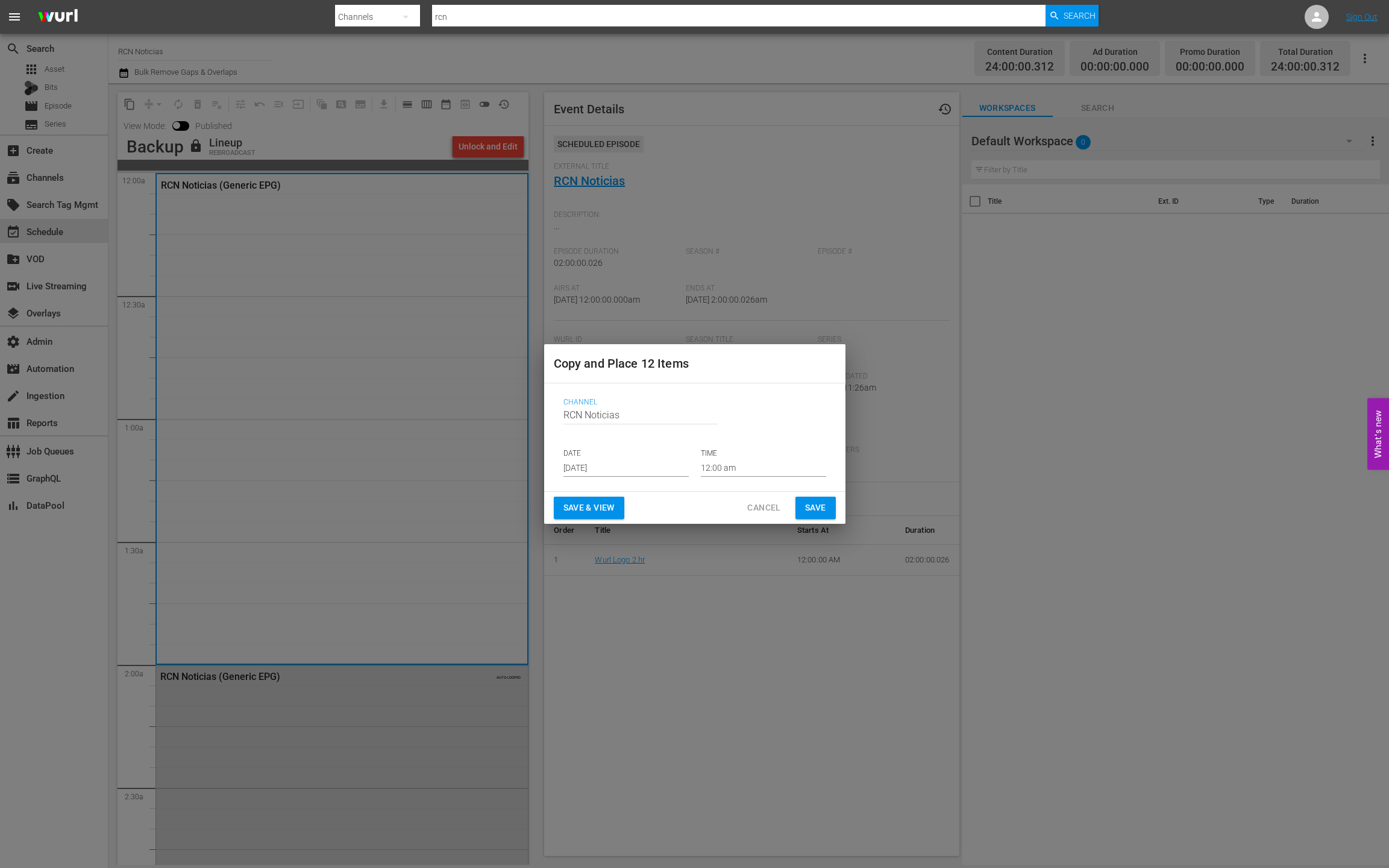
drag, startPoint x: 755, startPoint y: 507, endPoint x: 558, endPoint y: 391, distance: 228.6
click at [755, 507] on span "Cancel" at bounding box center [764, 508] width 33 height 15
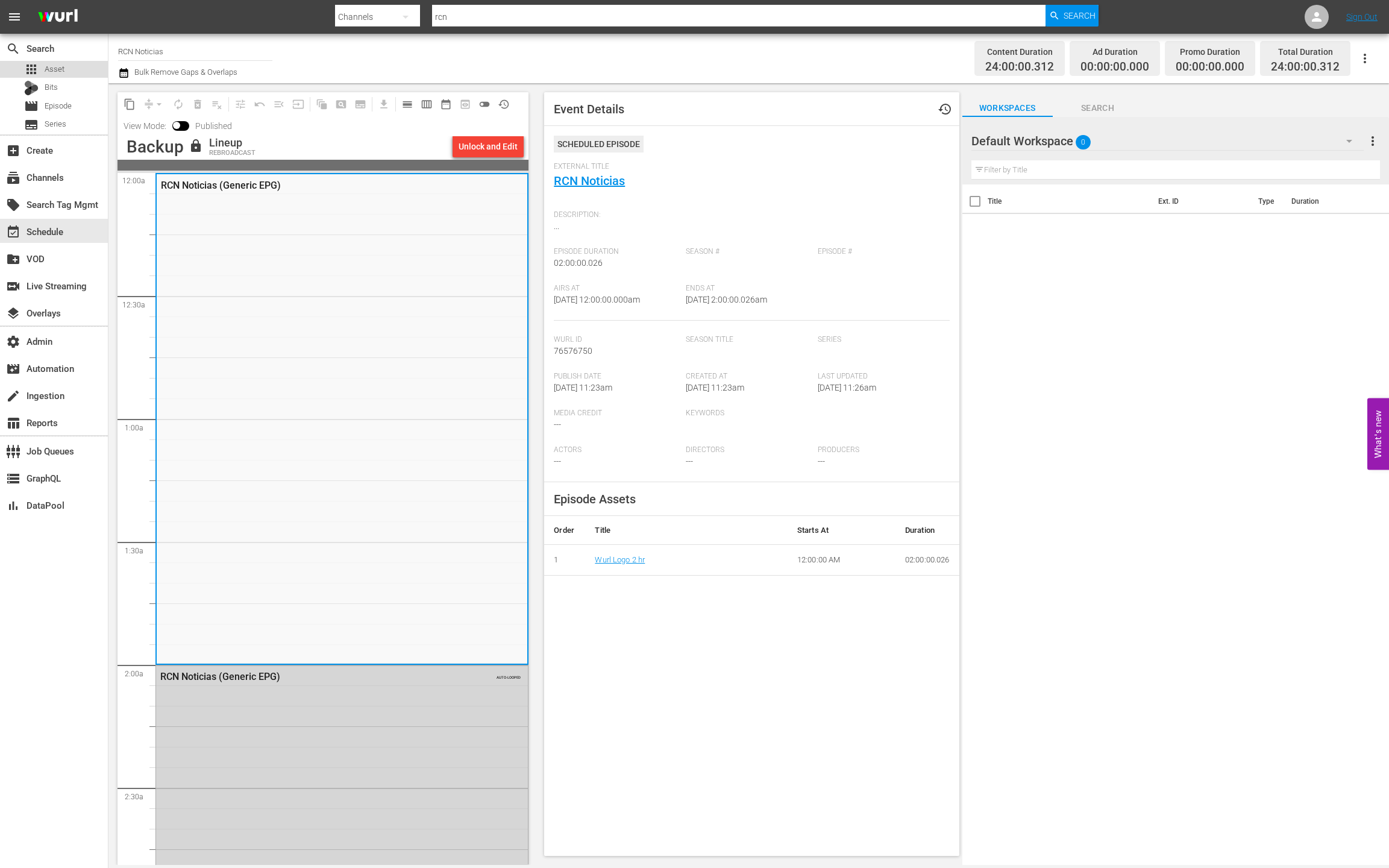
click at [49, 70] on span "Asset" at bounding box center [54, 70] width 20 height 12
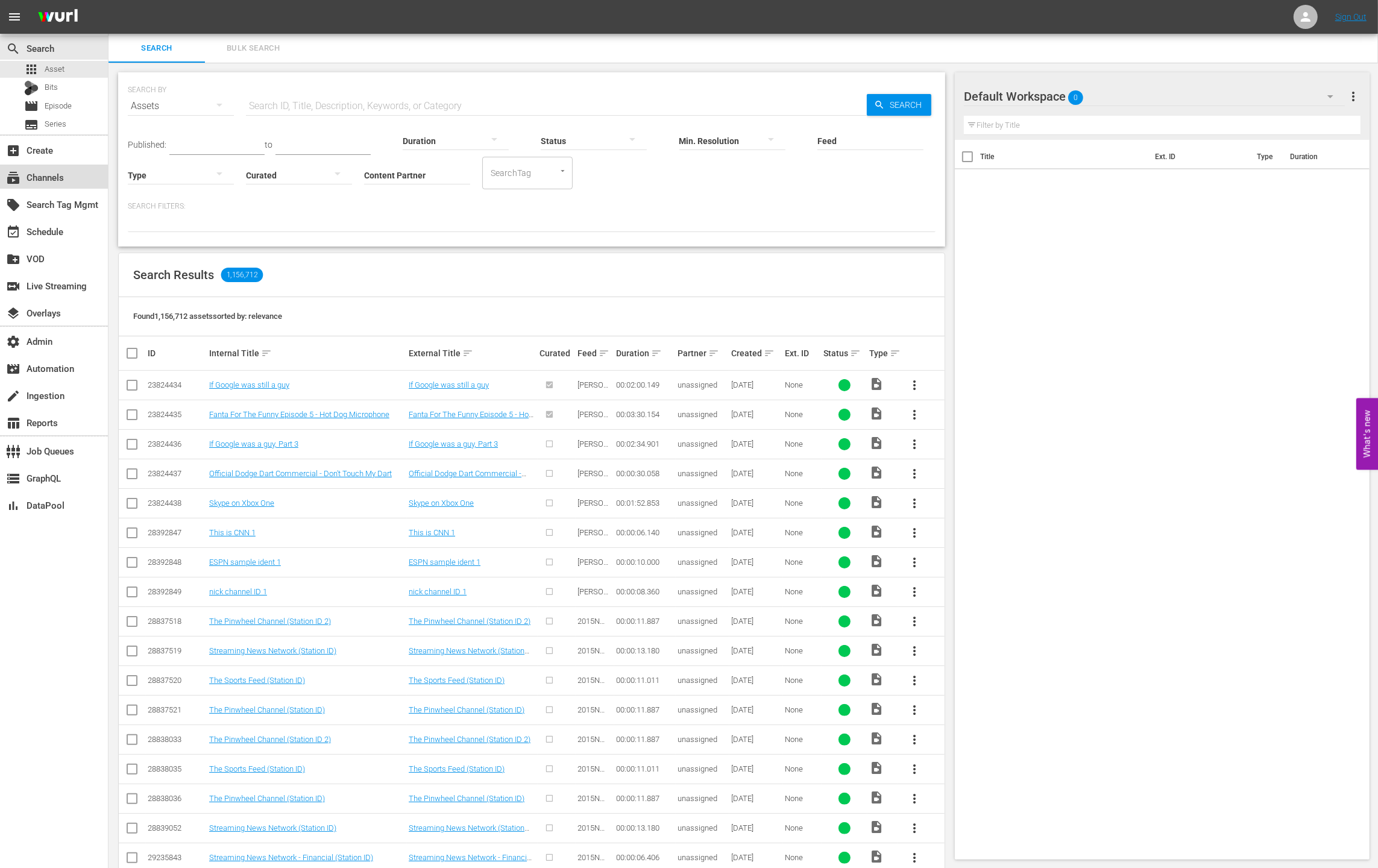
click at [71, 167] on div "subscriptions Channels" at bounding box center [54, 177] width 108 height 24
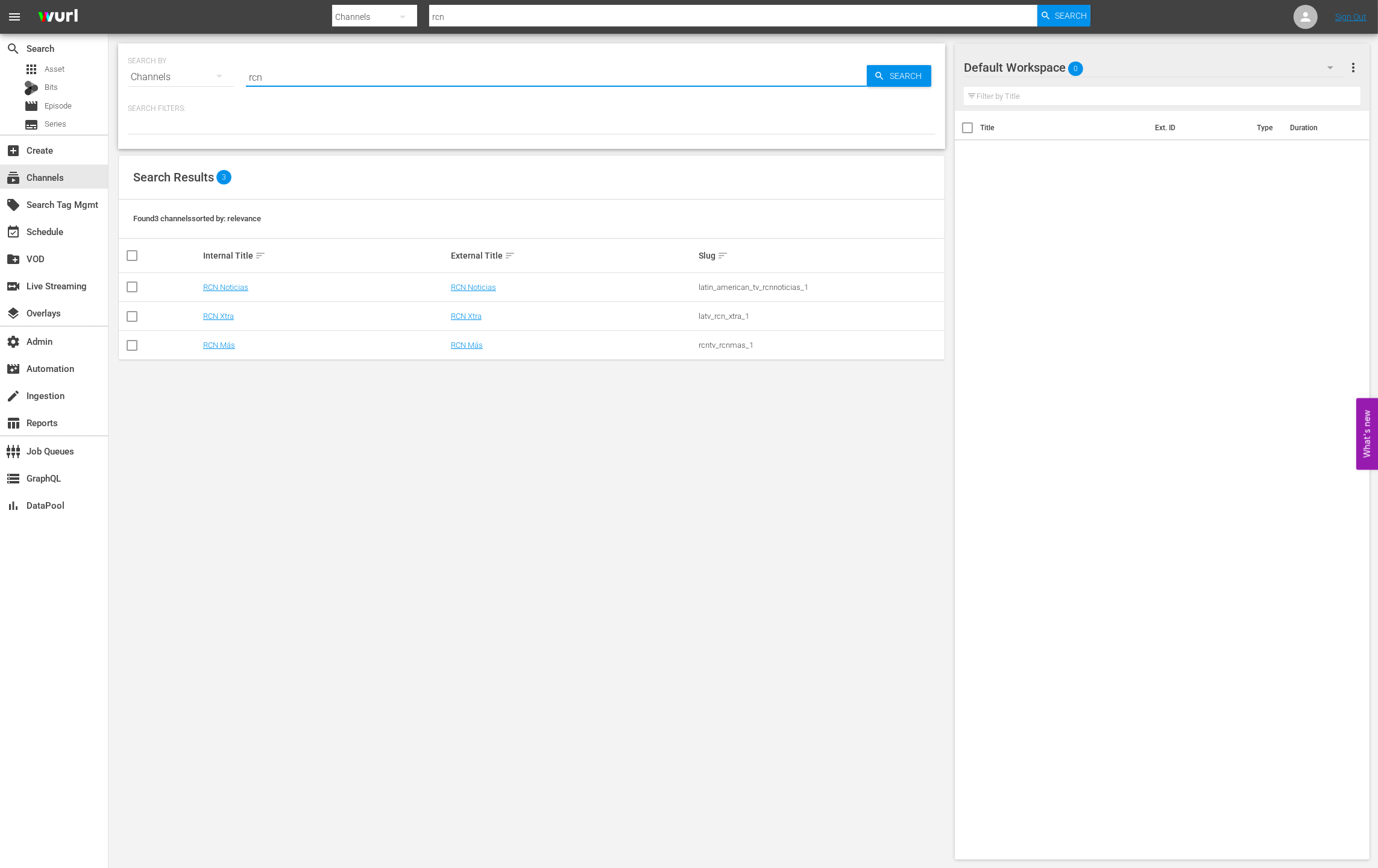
click at [336, 70] on input "rcn" at bounding box center [555, 77] width 621 height 29
click at [477, 290] on link "RCN Noticias" at bounding box center [473, 287] width 46 height 9
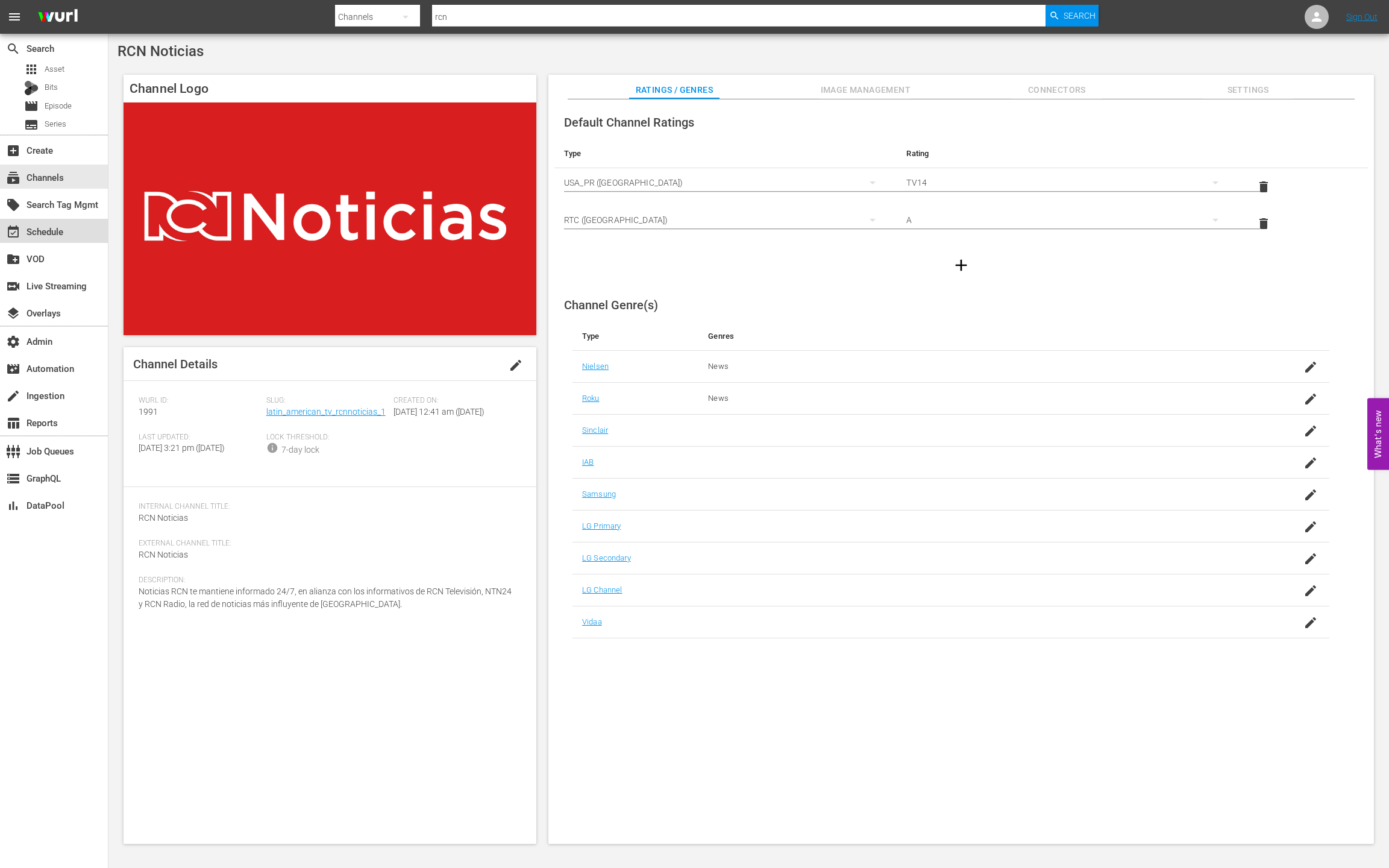
click at [72, 227] on div "event_available Schedule" at bounding box center [54, 231] width 108 height 24
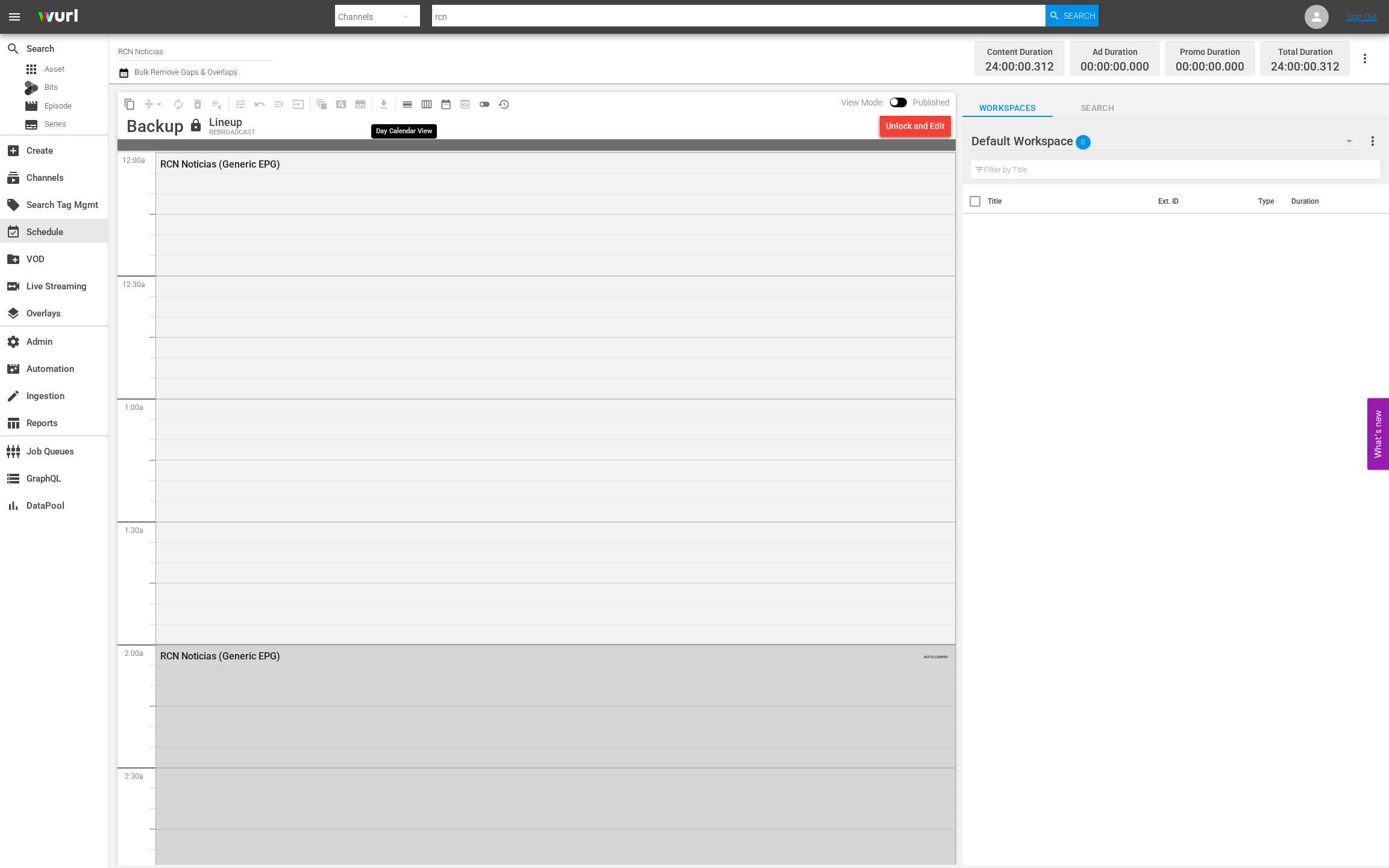
click at [405, 106] on span "calendar_view_day_outlined" at bounding box center [408, 104] width 12 height 12
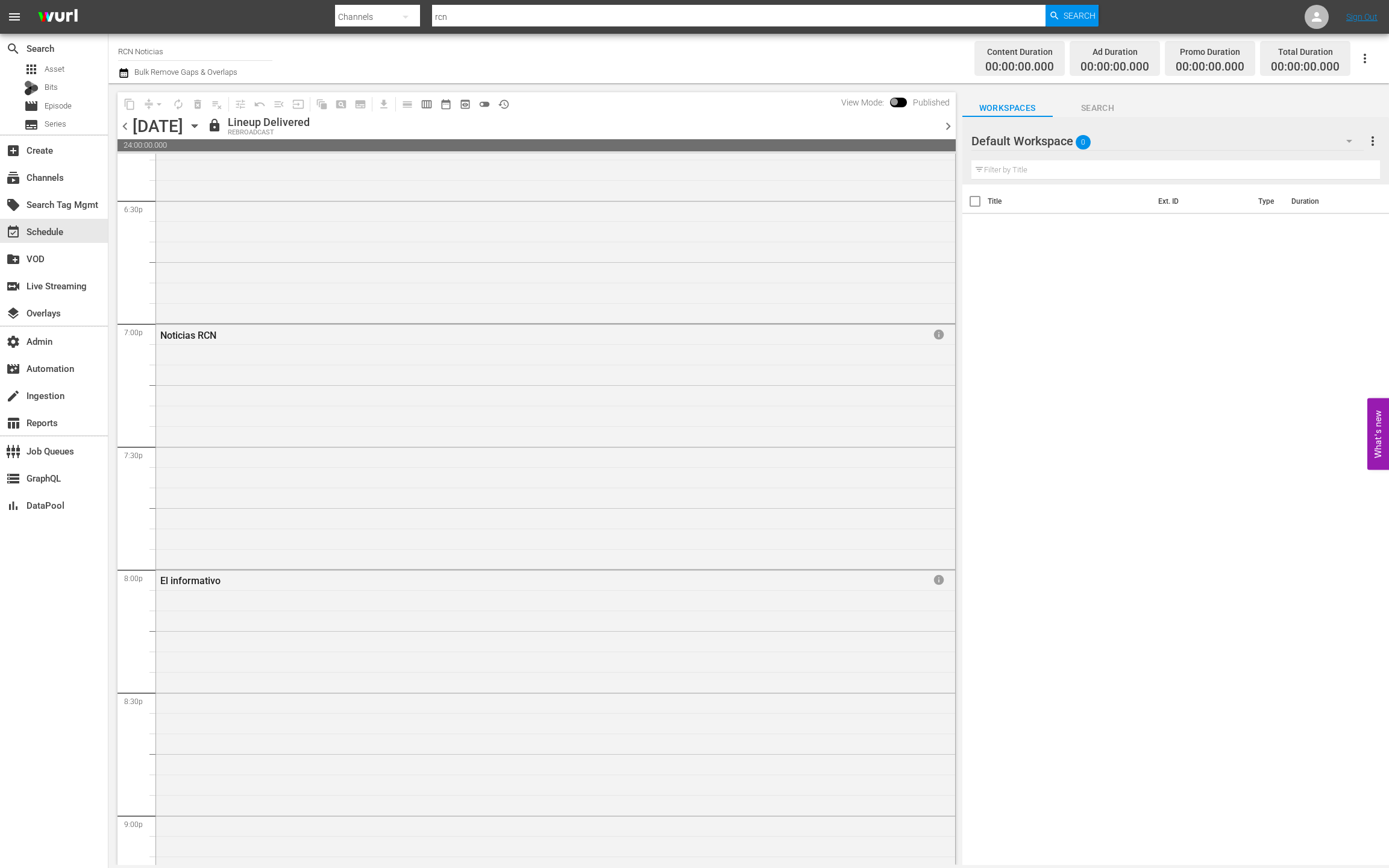
scroll to position [2105, 0]
click at [949, 127] on span "chevron_right" at bounding box center [949, 126] width 15 height 15
click at [744, 258] on div "El informativo info" at bounding box center [555, 276] width 799 height 242
click at [946, 124] on span "chevron_right" at bounding box center [949, 126] width 15 height 15
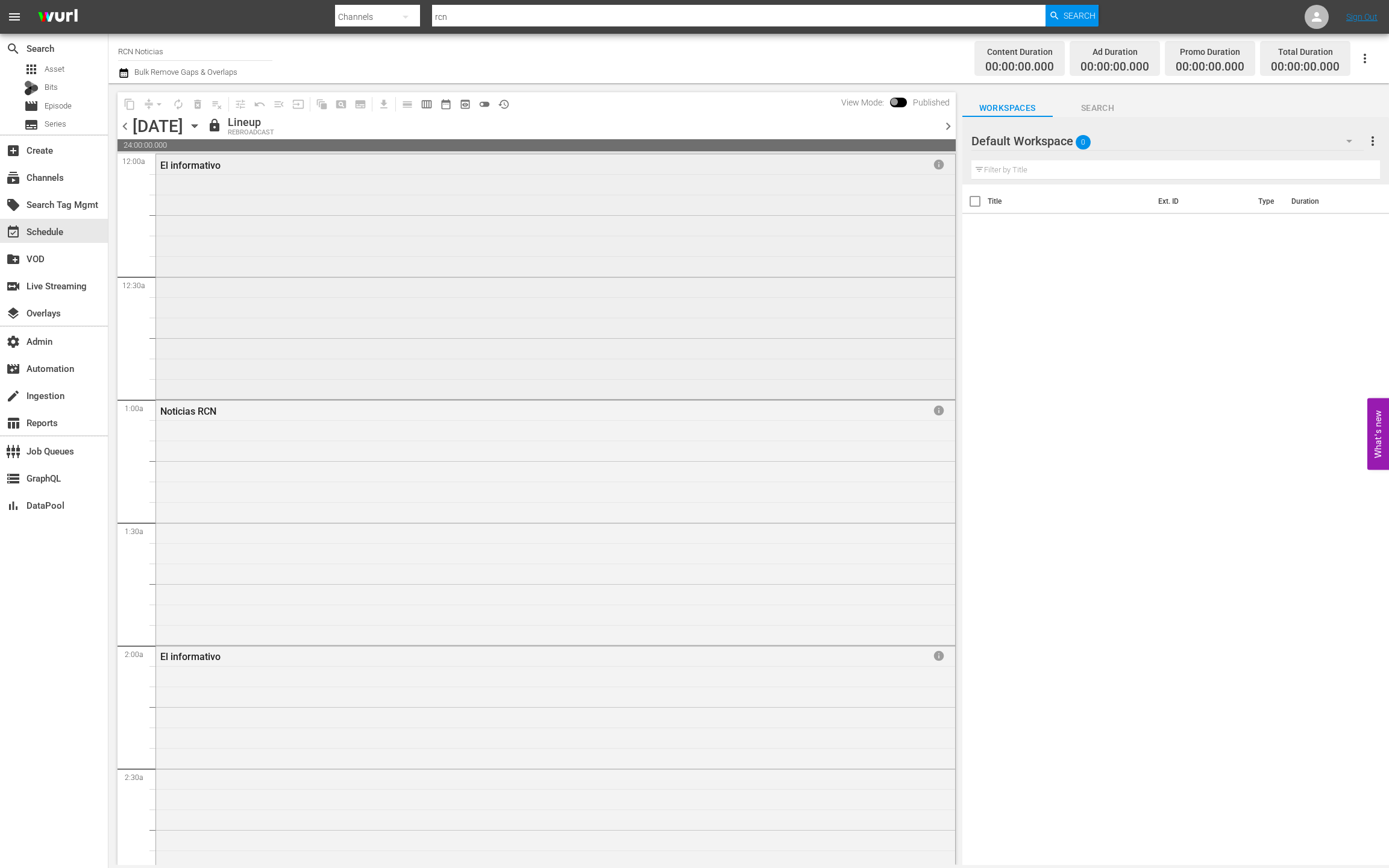
click at [758, 230] on div "El informativo info" at bounding box center [555, 276] width 799 height 242
click at [759, 230] on div "El informativo info" at bounding box center [555, 276] width 799 height 242
